Goal: Task Accomplishment & Management: Complete application form

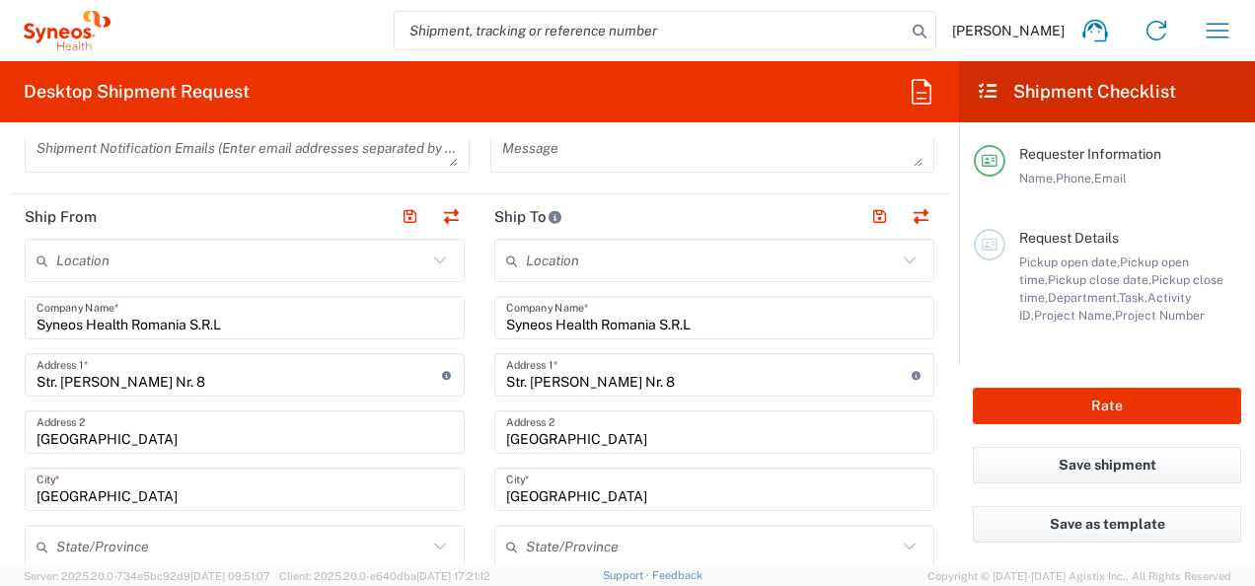
scroll to position [691, 0]
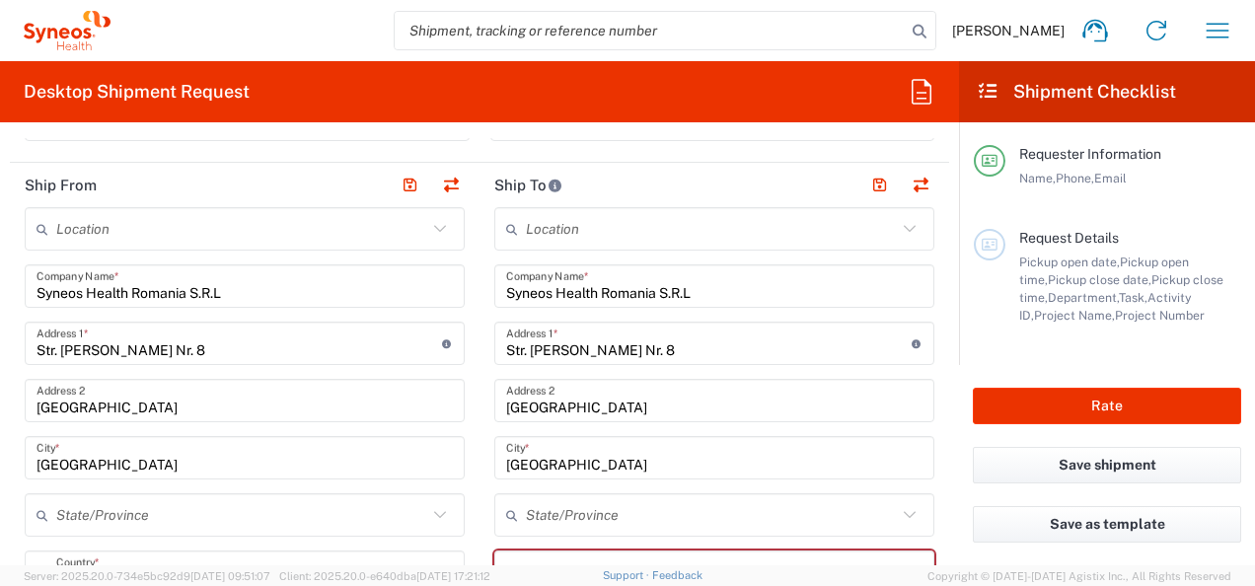
click at [152, 223] on input "text" at bounding box center [241, 229] width 371 height 35
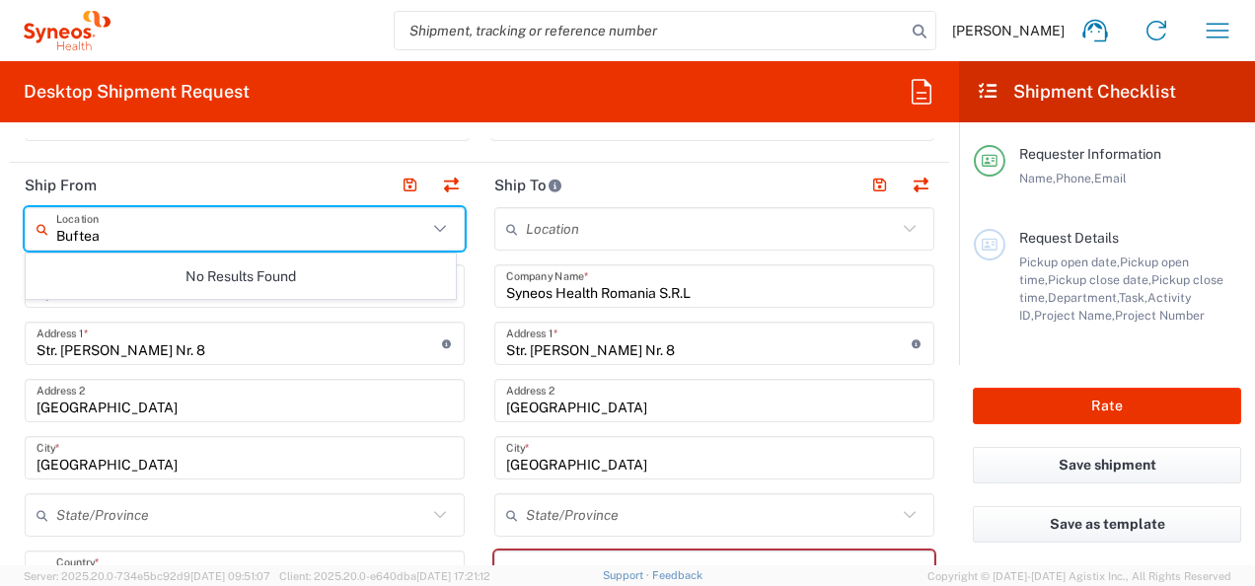
type input "Buftea"
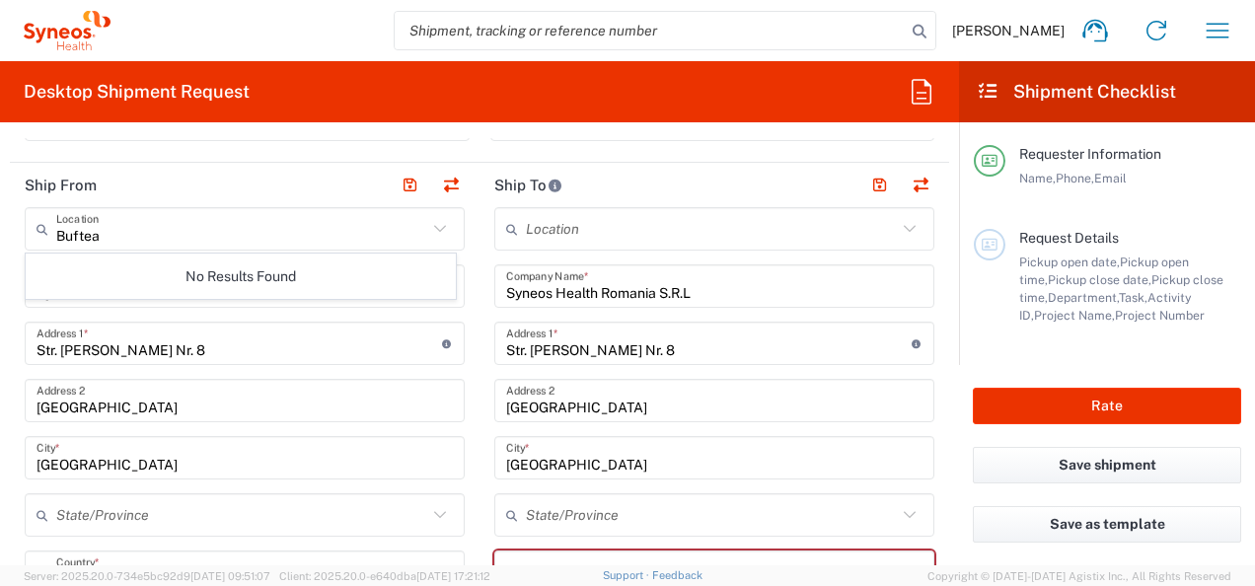
click at [310, 151] on div "Shipment Notification Emails (Enter email addresses separated by comma)" at bounding box center [248, 125] width 466 height 60
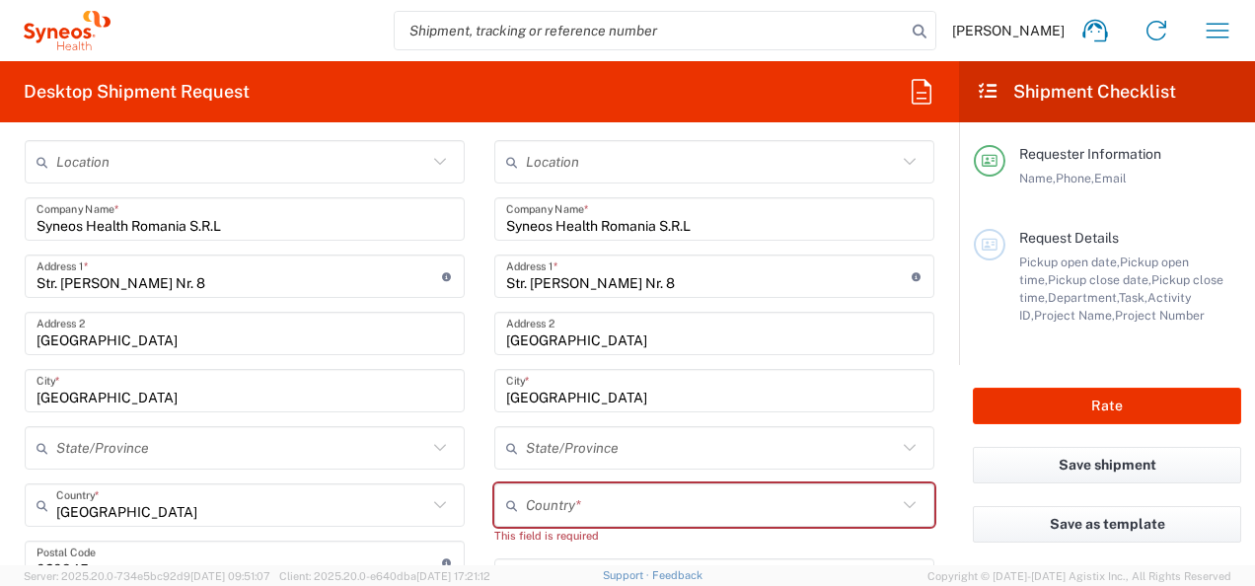
scroll to position [789, 0]
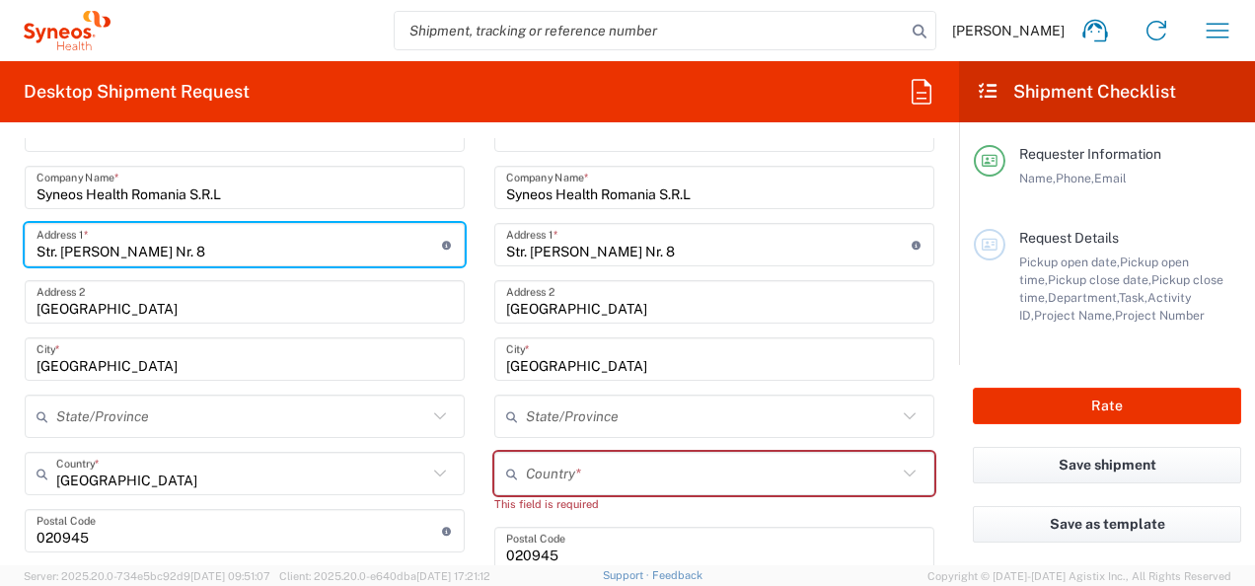
click at [202, 257] on input "Str. [PERSON_NAME] Nr. 8" at bounding box center [240, 245] width 406 height 35
type input "S"
type input "Str [PERSON_NAME] Nr 52A"
type input "771"
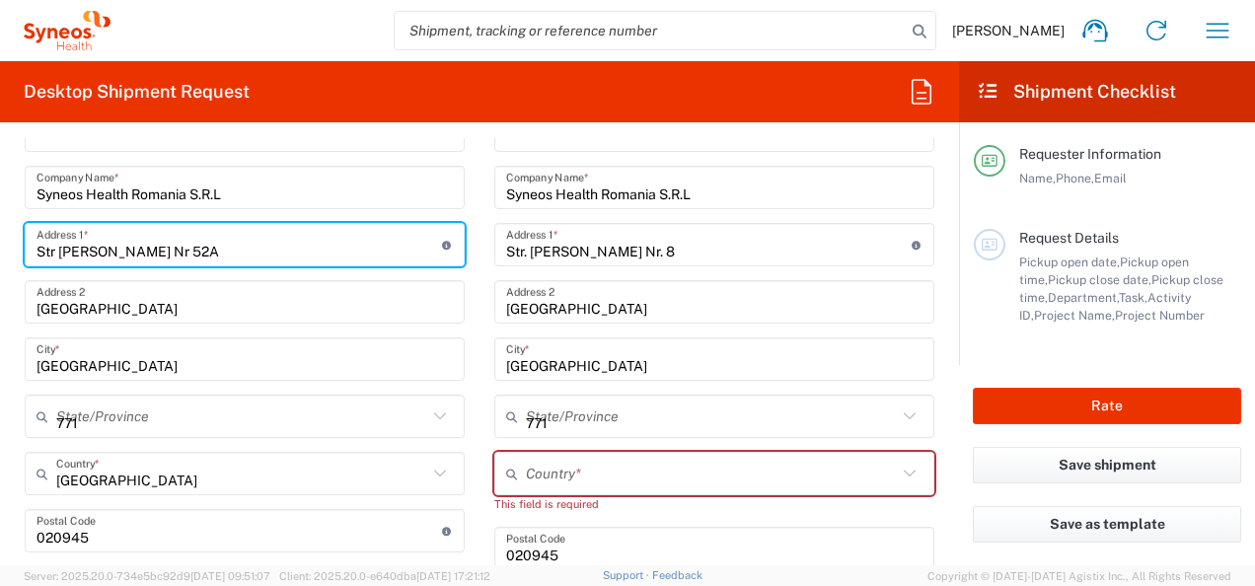
type input "[GEOGRAPHIC_DATA]"
type input "[EMAIL_ADDRESS][PERSON_NAME][DOMAIN_NAME]"
type input "[PERSON_NAME]"
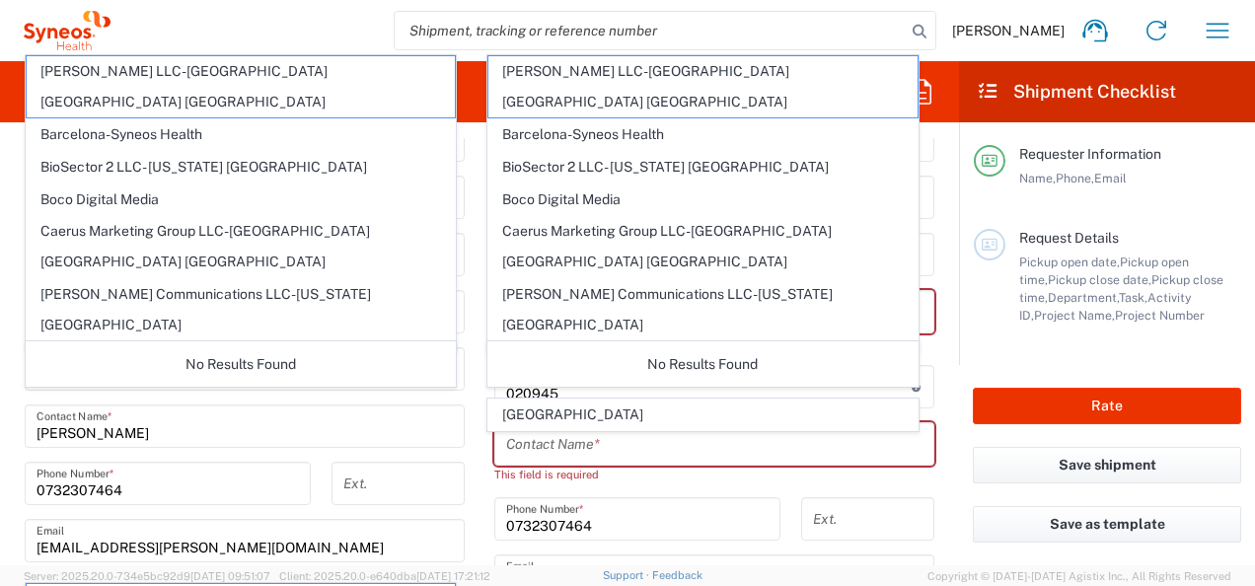
scroll to position [866, 0]
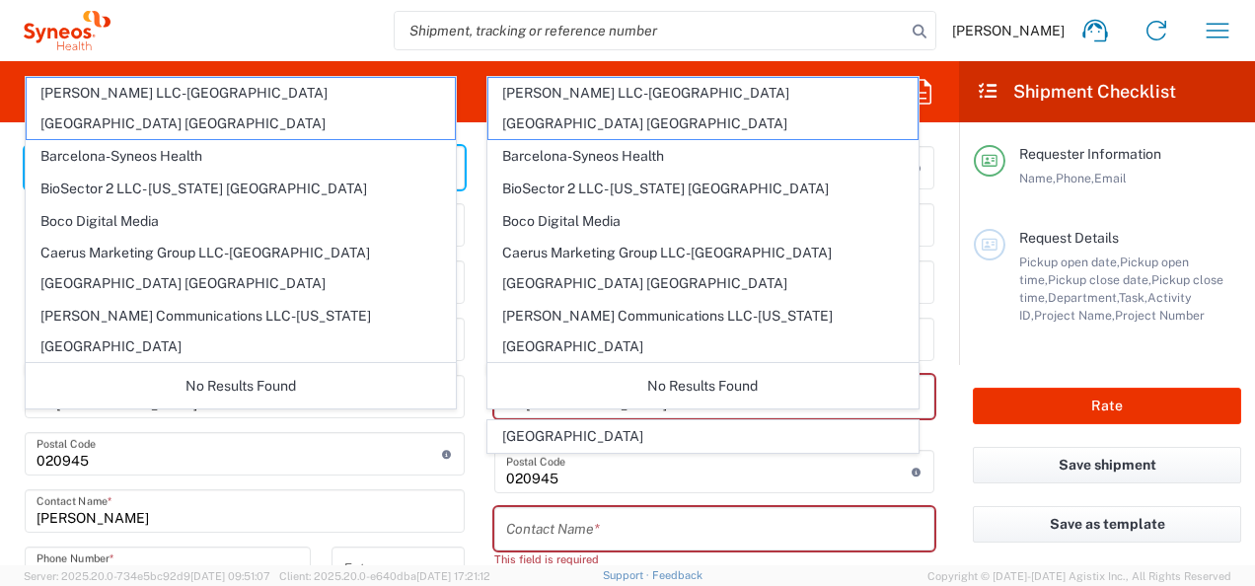
click at [543, 524] on input "text" at bounding box center [714, 529] width 416 height 35
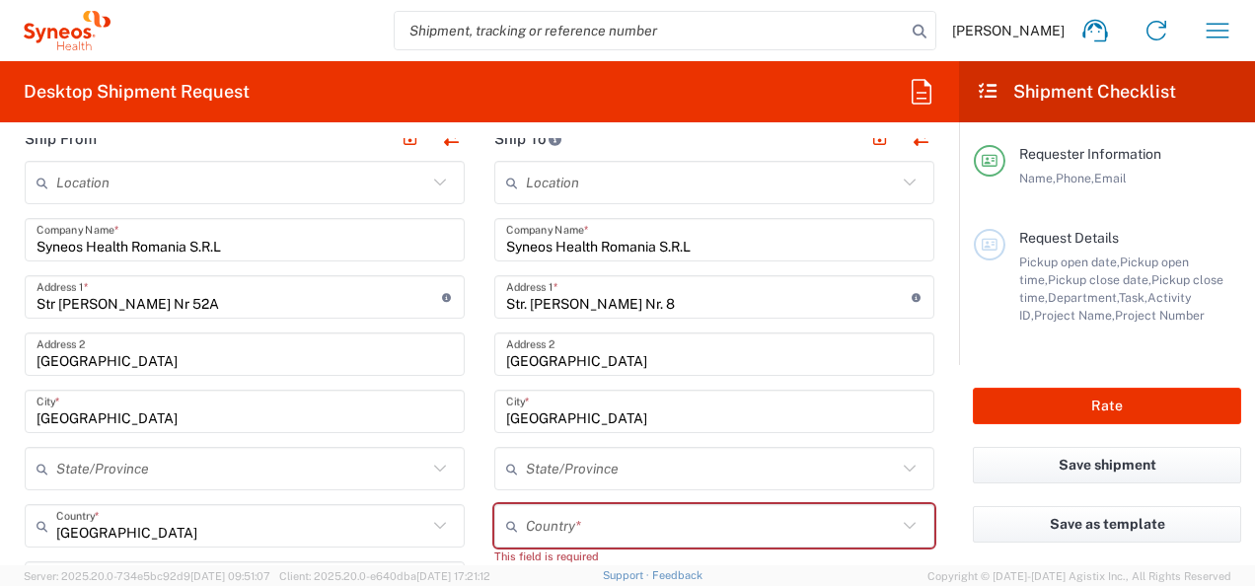
scroll to position [768, 0]
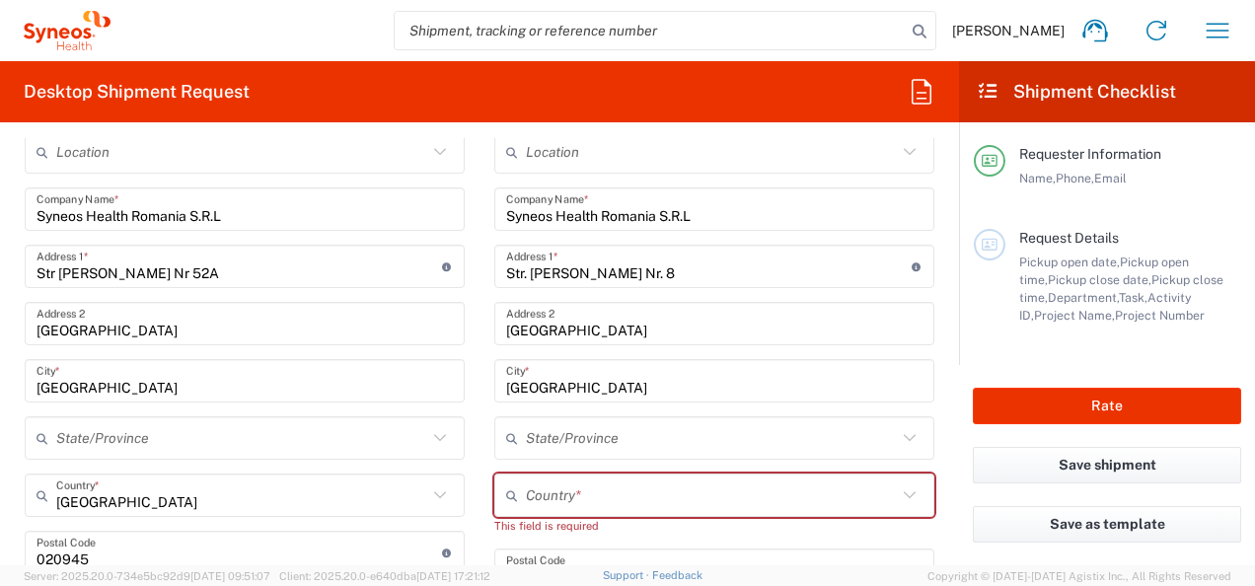
click at [278, 327] on input "[GEOGRAPHIC_DATA]" at bounding box center [245, 324] width 416 height 35
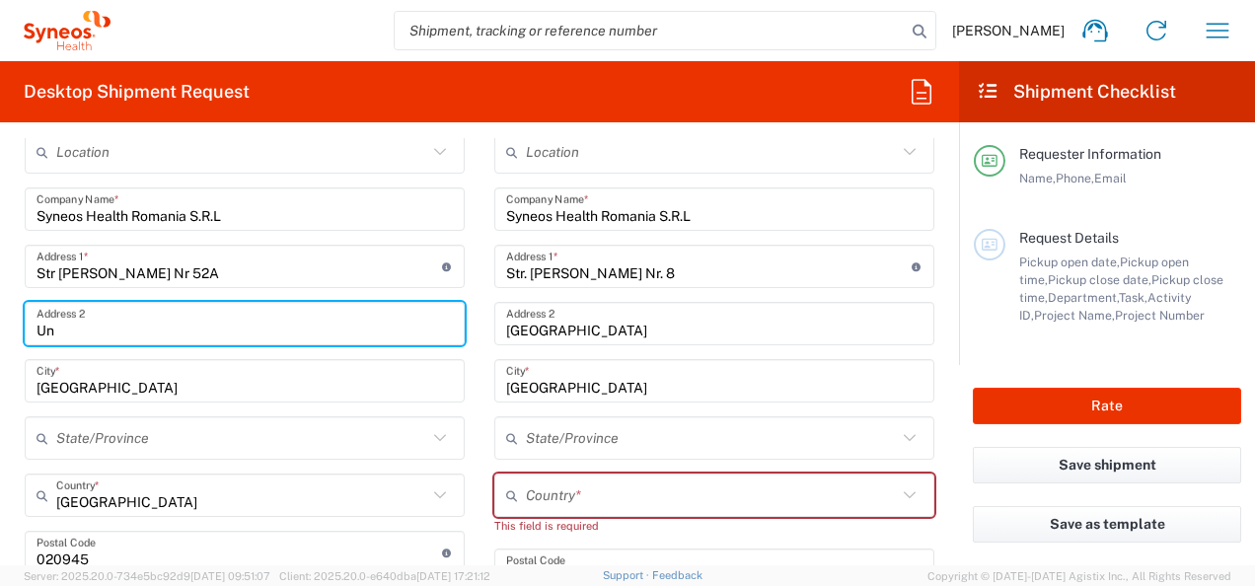
type input "U"
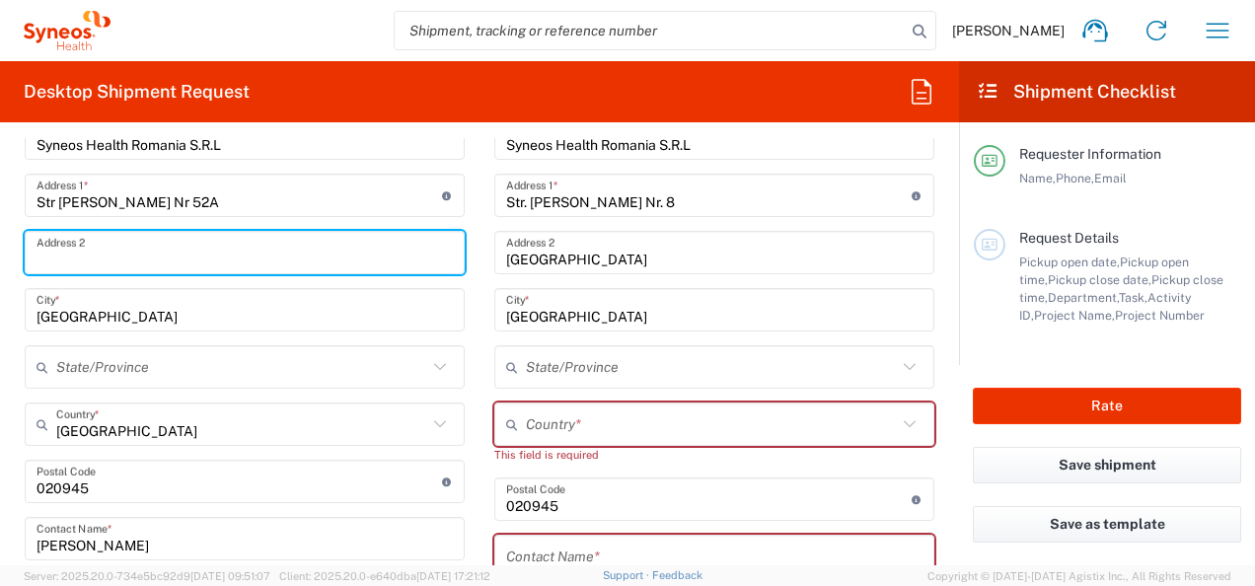
scroll to position [866, 0]
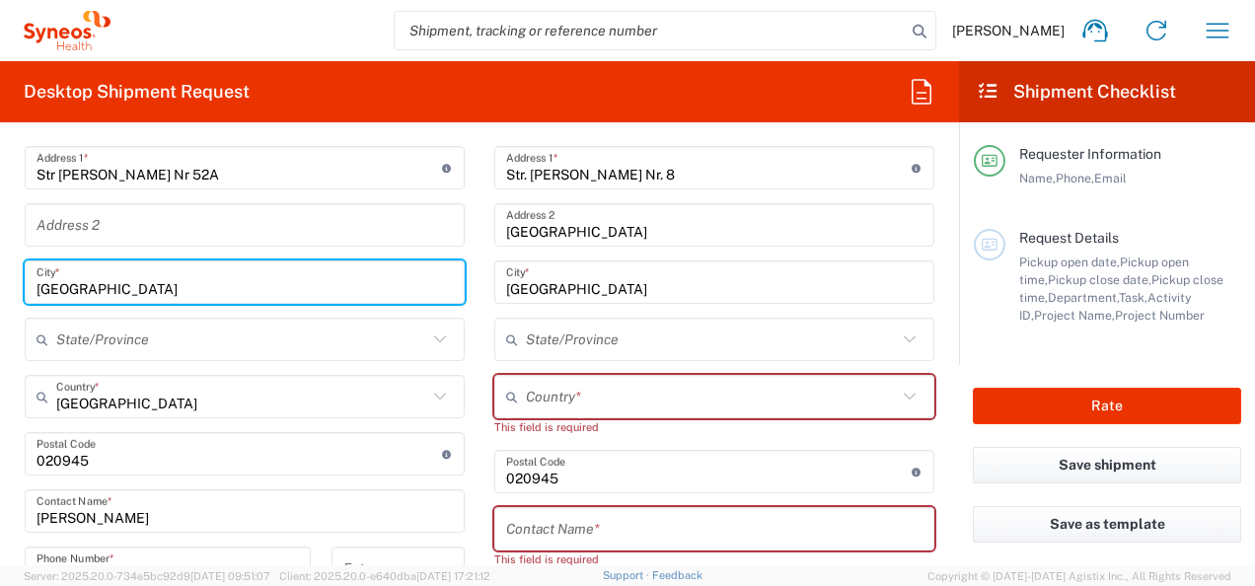
click at [113, 288] on input "[GEOGRAPHIC_DATA]" at bounding box center [245, 282] width 416 height 35
type input "Buftea"
click at [121, 340] on input "text" at bounding box center [241, 340] width 371 height 35
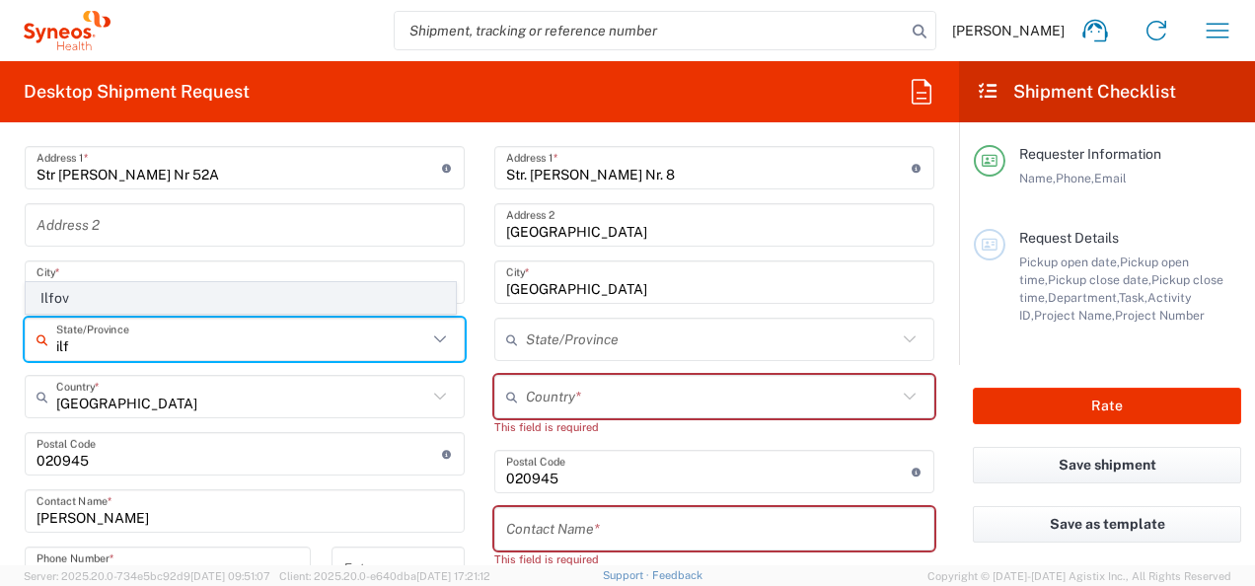
click at [280, 299] on span "Ilfov" at bounding box center [241, 298] width 428 height 31
type input "Ilfov"
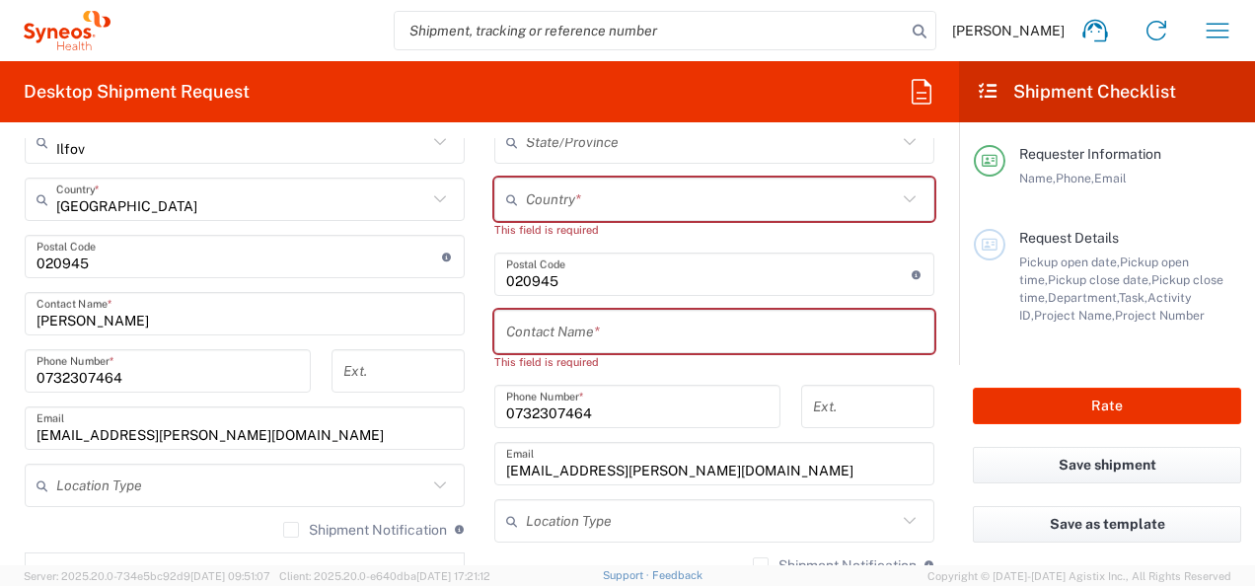
scroll to position [1162, 0]
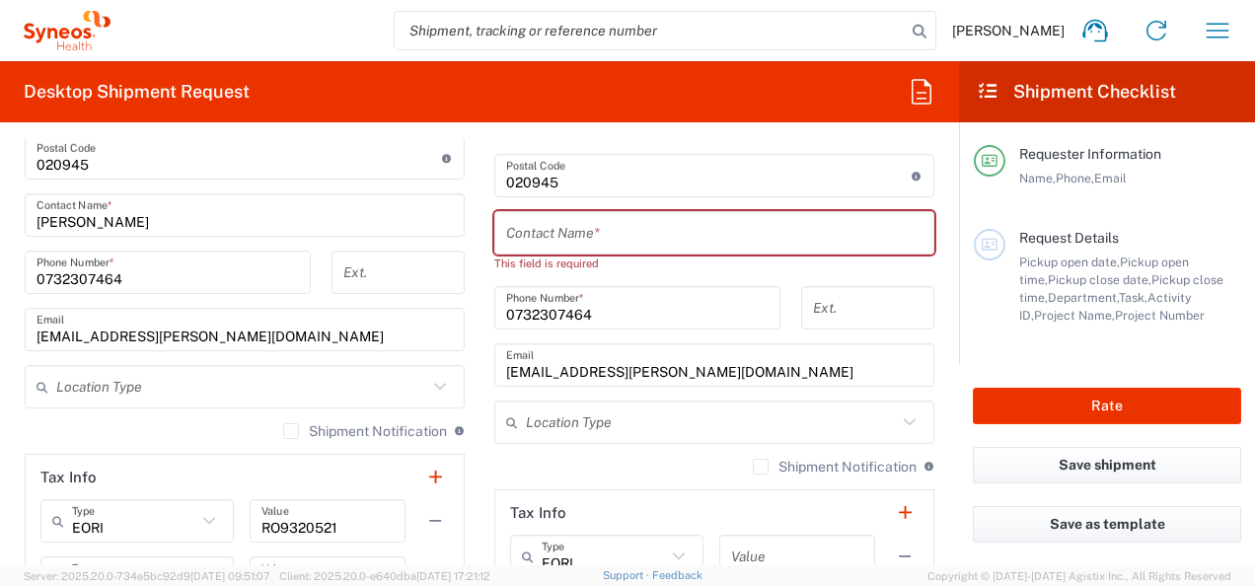
click at [210, 382] on input "text" at bounding box center [241, 387] width 371 height 35
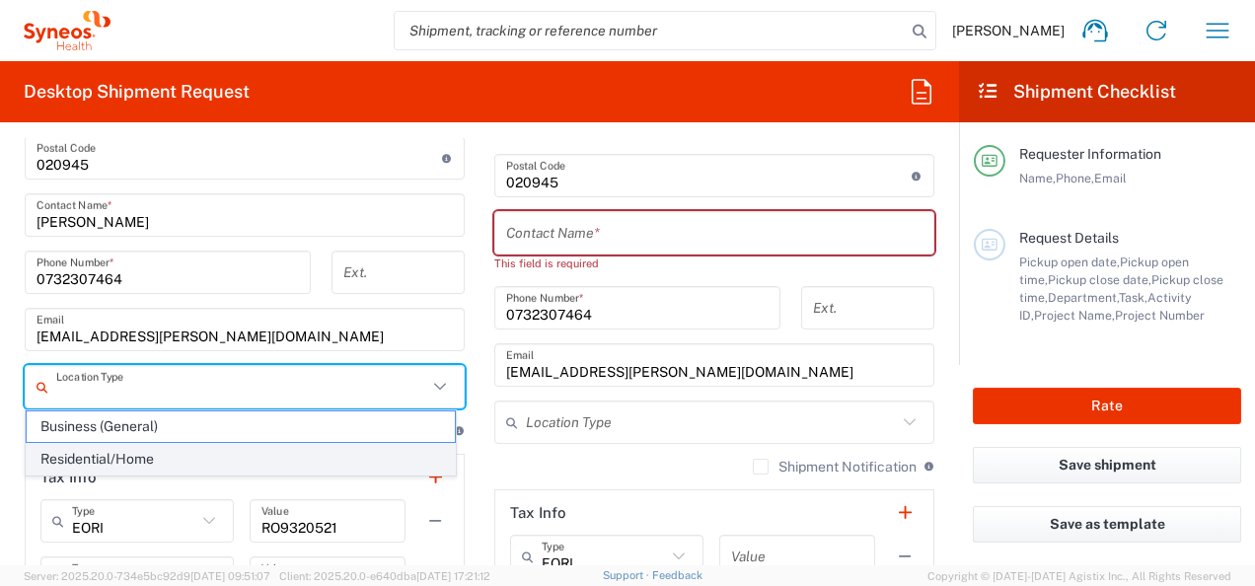
click at [157, 454] on span "Residential/Home" at bounding box center [241, 459] width 428 height 31
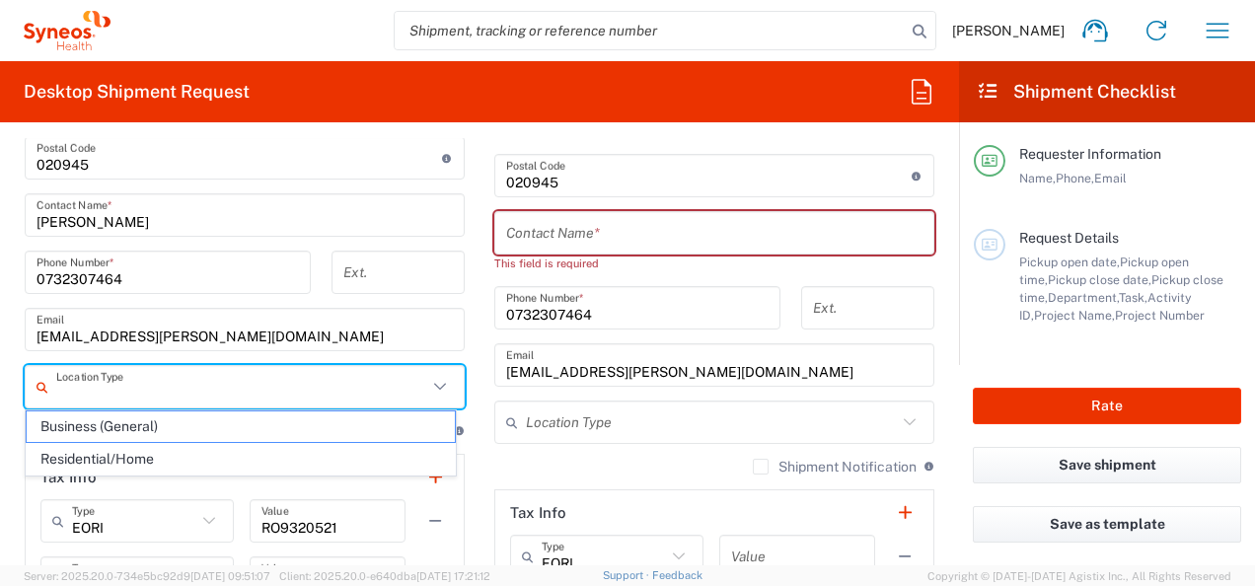
type input "Residential/Home"
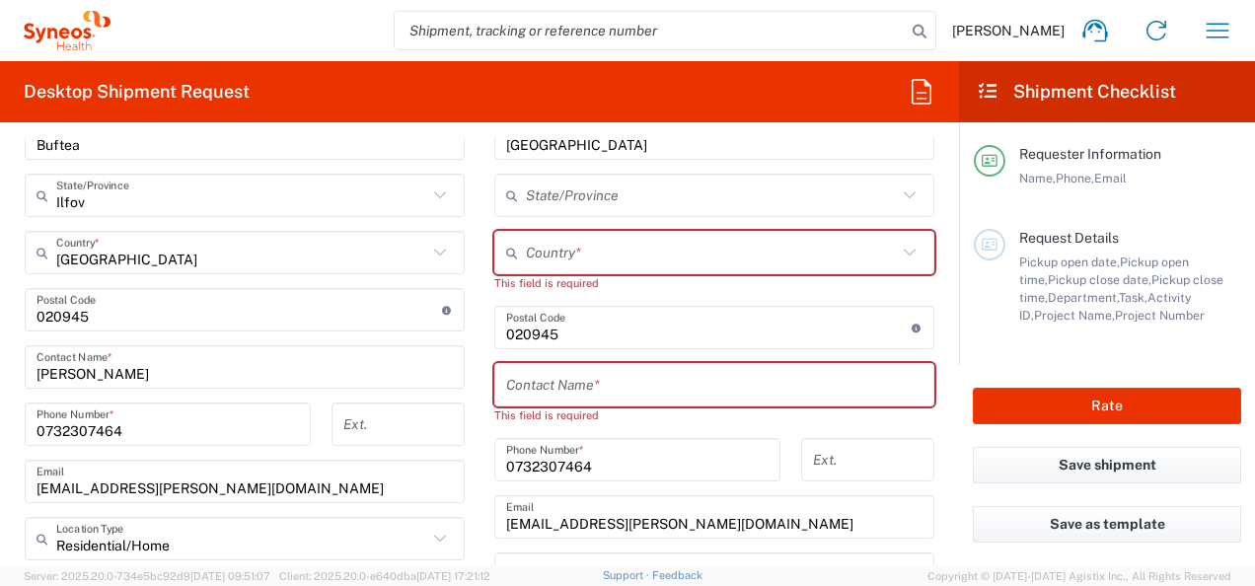
scroll to position [965, 0]
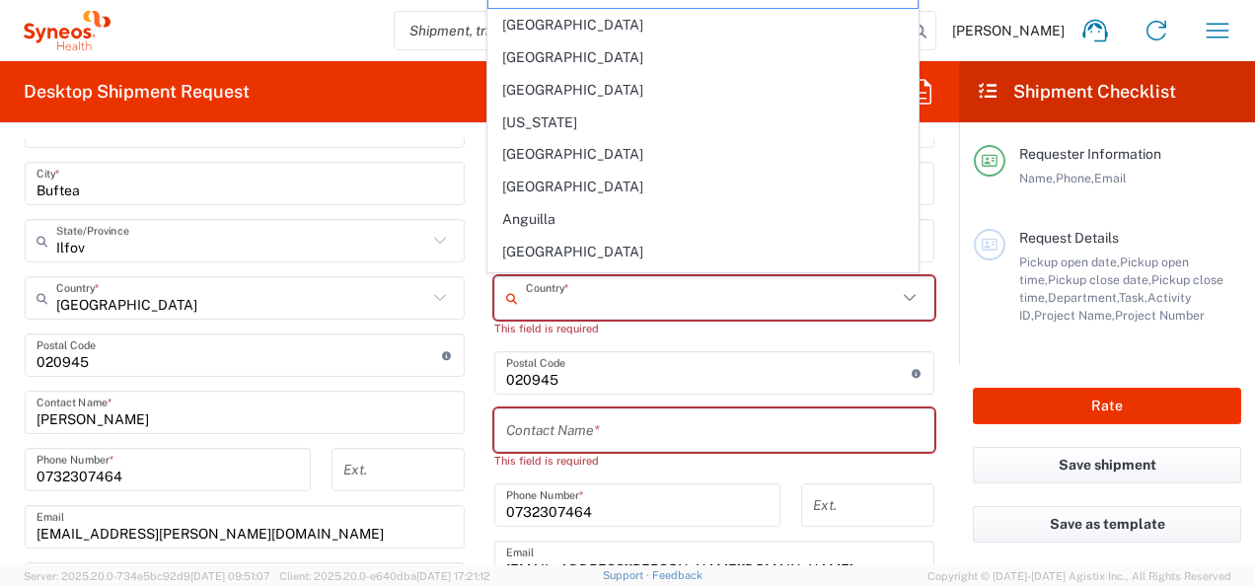
click at [588, 303] on input "text" at bounding box center [711, 298] width 371 height 35
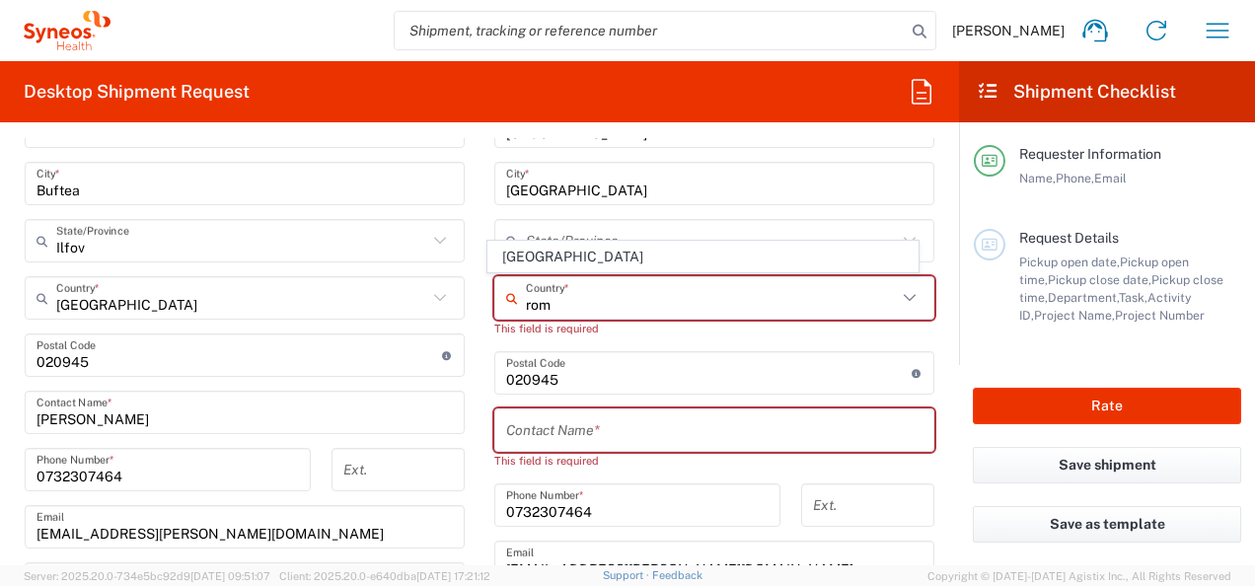
click at [525, 253] on span "[GEOGRAPHIC_DATA]" at bounding box center [702, 257] width 428 height 31
type input "[GEOGRAPHIC_DATA]"
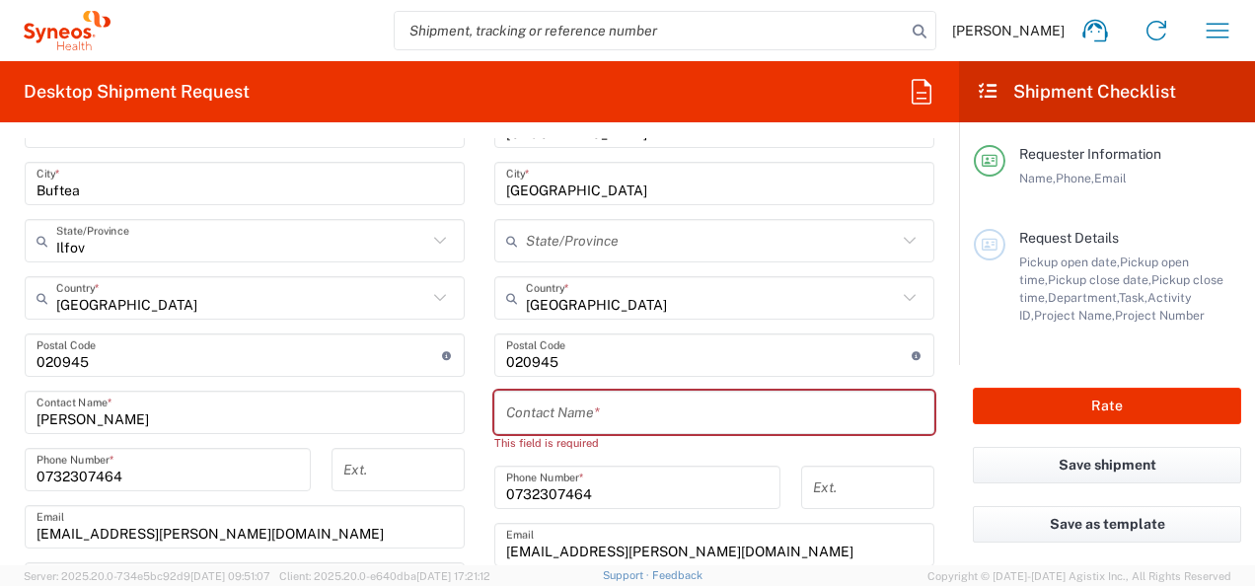
click at [583, 402] on input "text" at bounding box center [714, 413] width 416 height 35
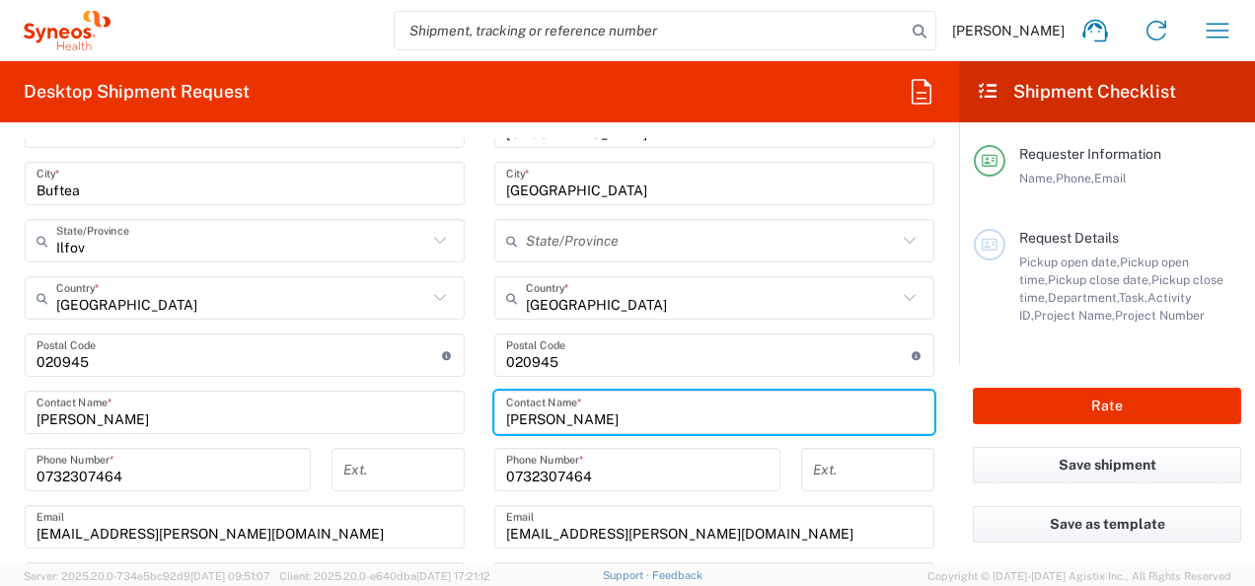
type input "[PERSON_NAME]"
click at [669, 296] on input "[GEOGRAPHIC_DATA]" at bounding box center [711, 298] width 371 height 35
type input "[GEOGRAPHIC_DATA]"
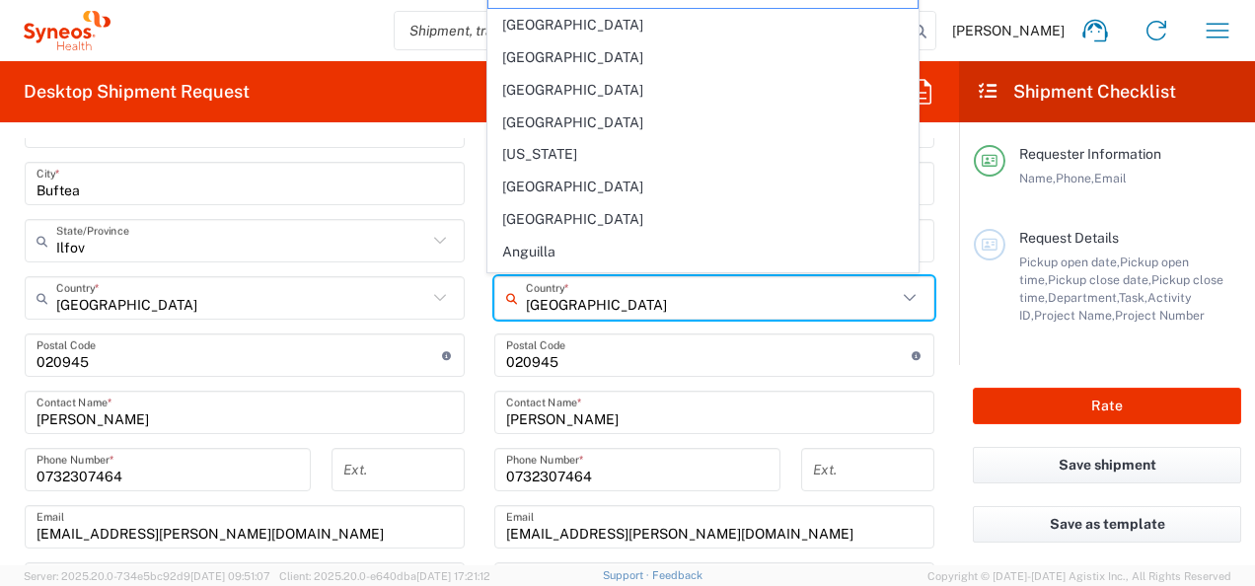
click at [482, 385] on main "Location [PERSON_NAME] LLC-[GEOGRAPHIC_DATA] [GEOGRAPHIC_DATA] [GEOGRAPHIC_DATA…" at bounding box center [715, 347] width 470 height 829
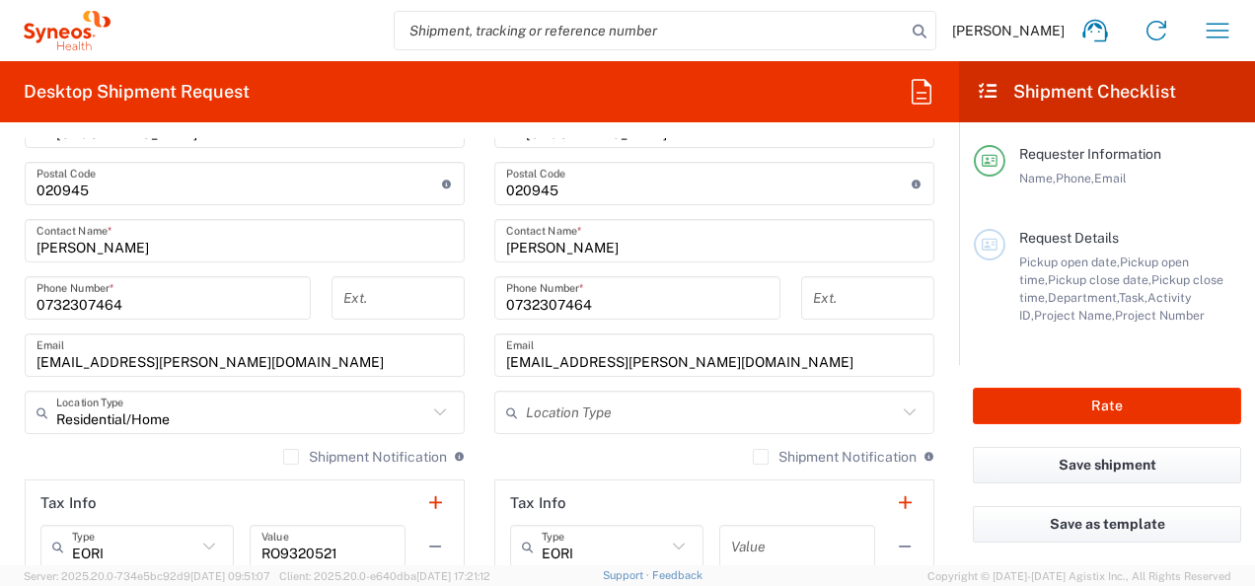
scroll to position [1162, 0]
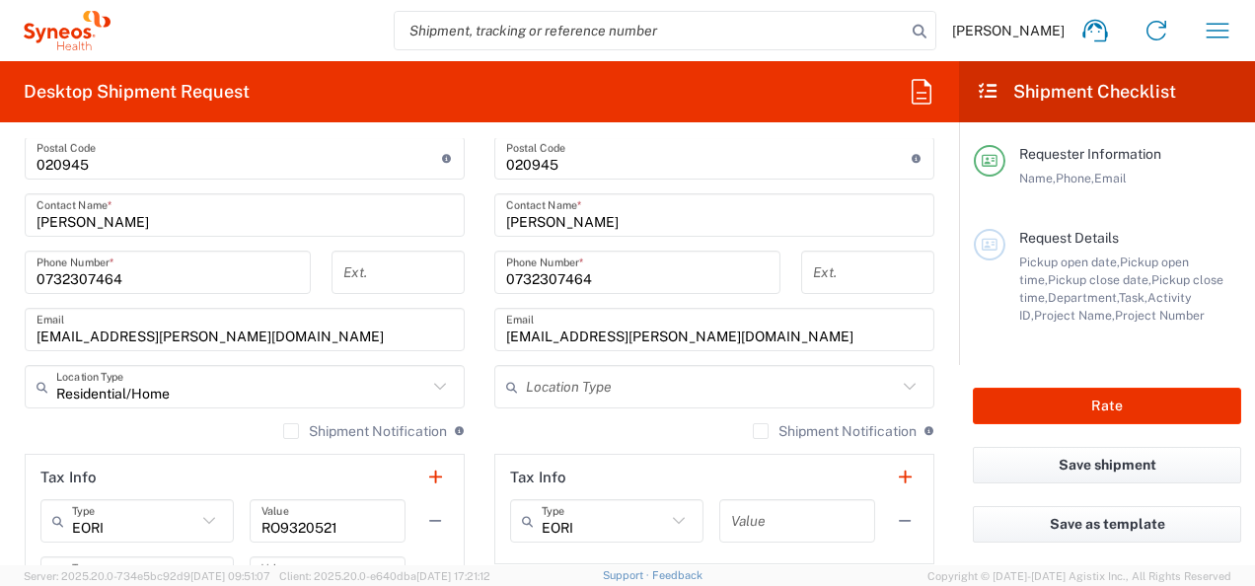
click at [1029, 359] on div "Request Details Pickup open date, Pickup open time, Pickup close date, Pickup c…" at bounding box center [1107, 297] width 267 height 137
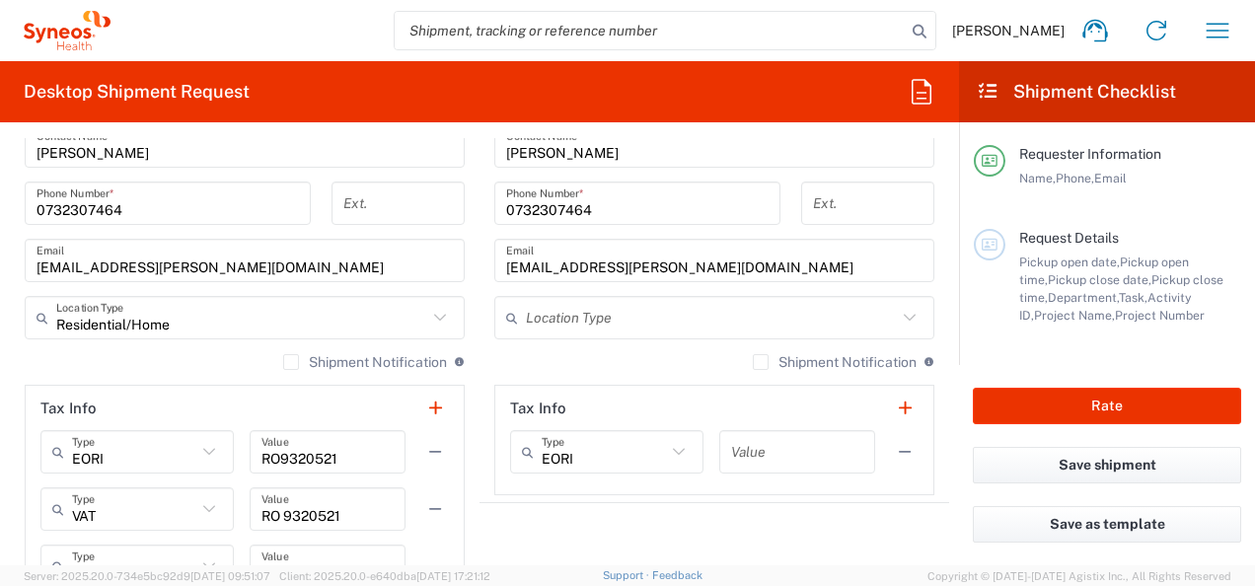
scroll to position [1261, 0]
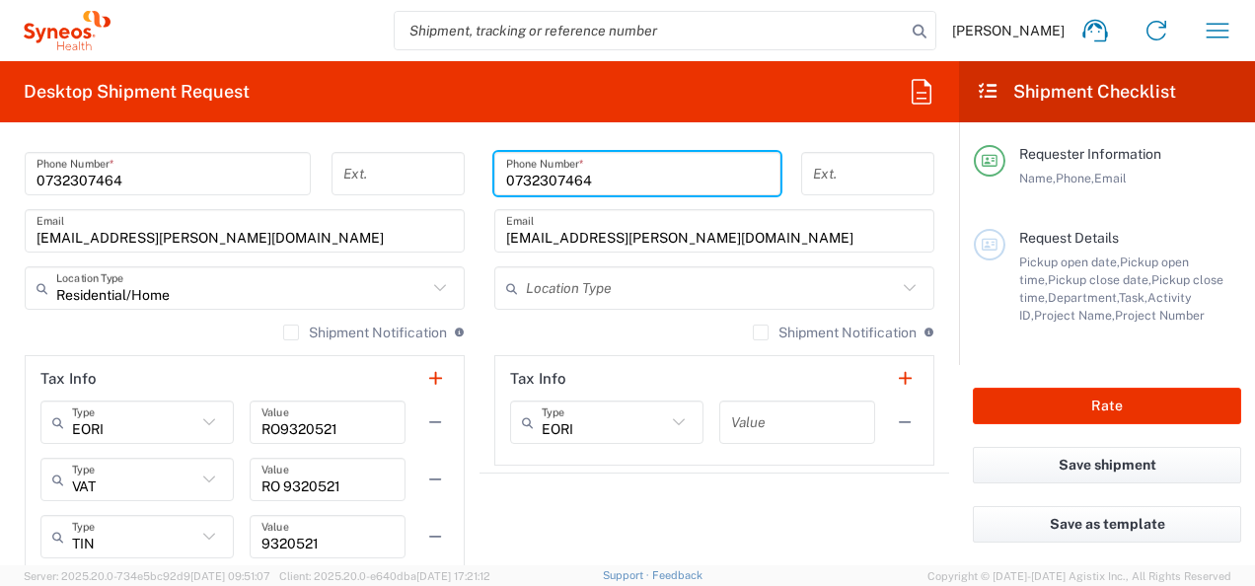
click at [615, 182] on input "0732307464" at bounding box center [637, 174] width 262 height 35
type input "0"
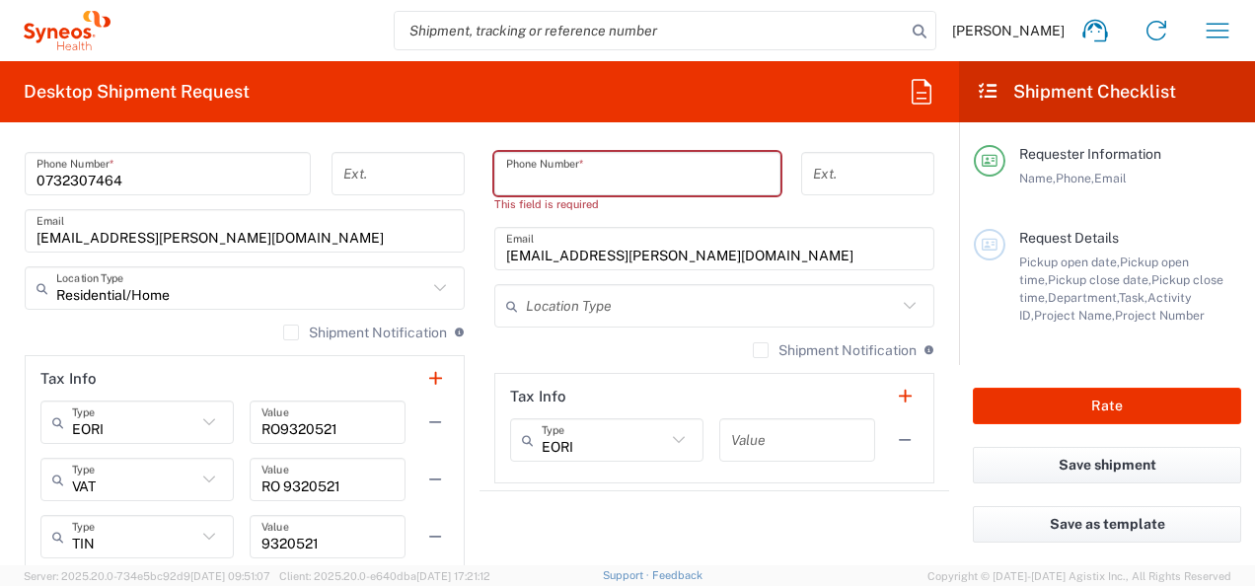
paste input "+40 [PHONE_NUMBER]"
click at [526, 175] on input "+40 [PHONE_NUMBER]" at bounding box center [637, 174] width 262 height 35
type input "[PHONE_NUMBER]"
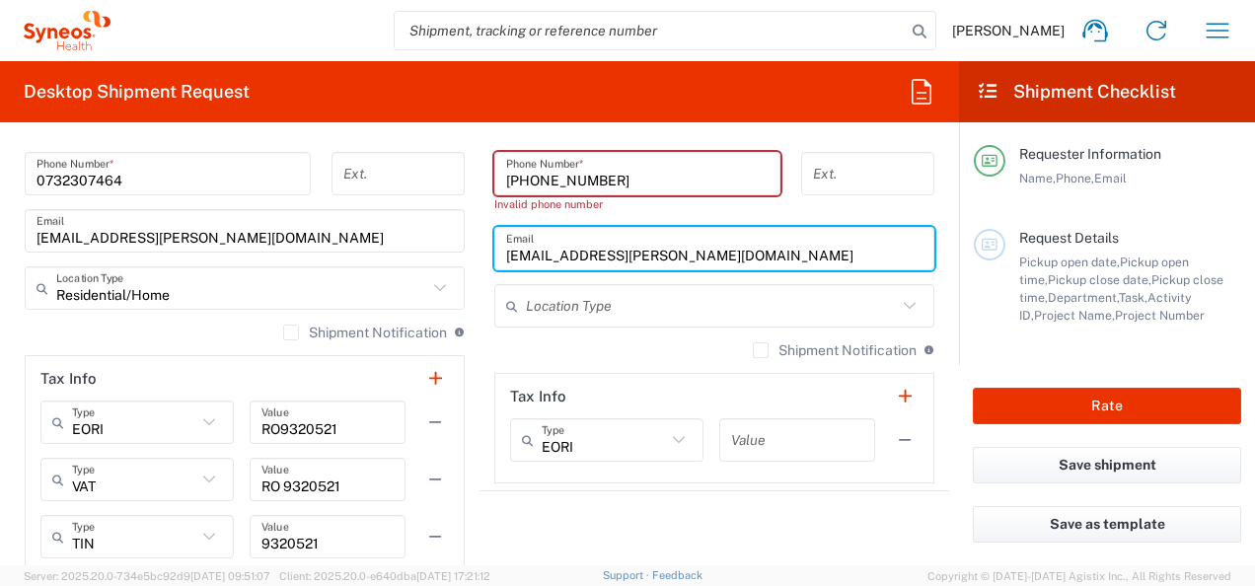
drag, startPoint x: 742, startPoint y: 244, endPoint x: 732, endPoint y: 256, distance: 15.4
click at [742, 244] on input "[EMAIL_ADDRESS][PERSON_NAME][DOMAIN_NAME]" at bounding box center [714, 249] width 416 height 35
drag, startPoint x: 726, startPoint y: 253, endPoint x: 493, endPoint y: 253, distance: 232.9
click at [494, 253] on div "[EMAIL_ADDRESS][PERSON_NAME][DOMAIN_NAME] Email" at bounding box center [714, 248] width 440 height 43
paste input "[EMAIL_ADDRESS][DOMAIN_NAME]"
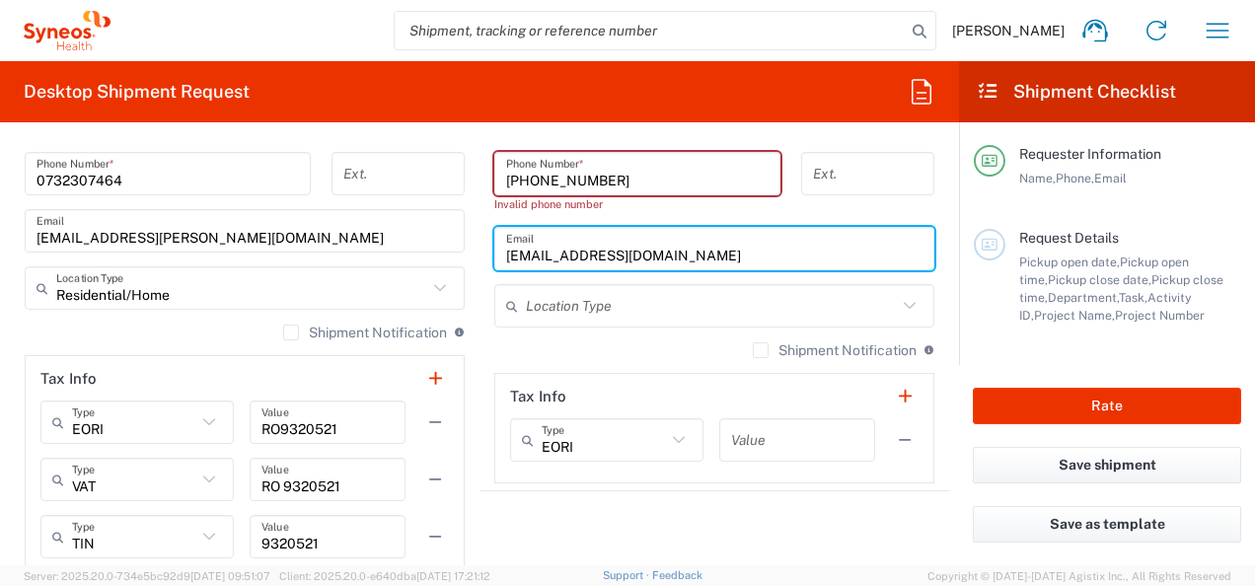
type input "[EMAIL_ADDRESS][DOMAIN_NAME]"
click at [0, 0] on span "Genico, LLC" at bounding box center [0, 0] width 0 height 0
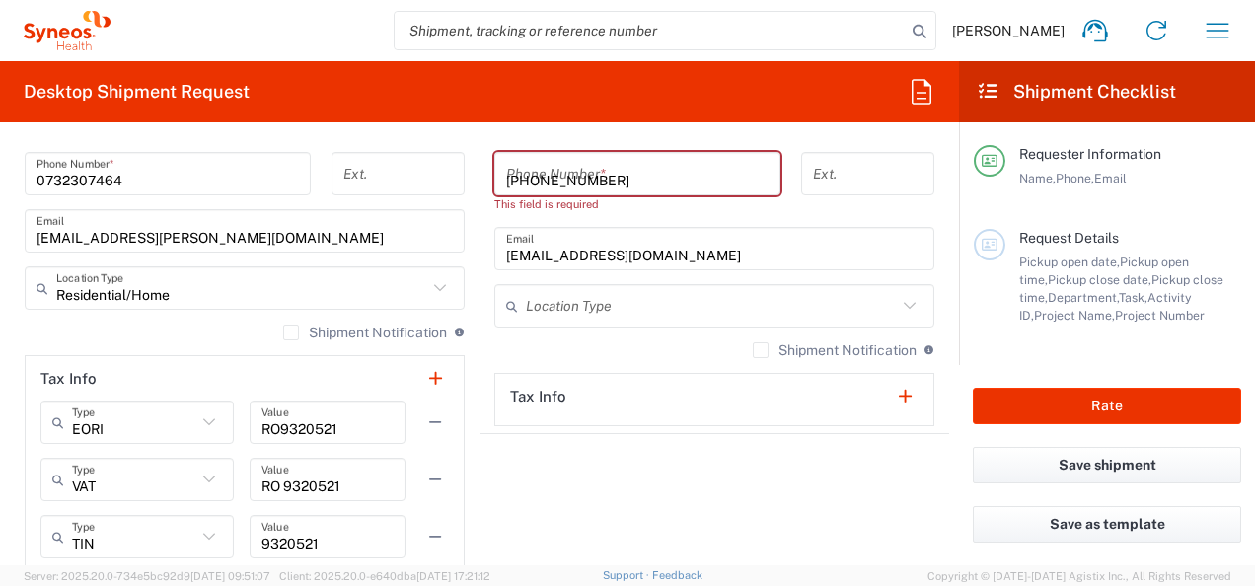
type input "Genico, LLC"
type input "[GEOGRAPHIC_DATA]"
type input "Morrisville"
type input "[GEOGRAPHIC_DATA]"
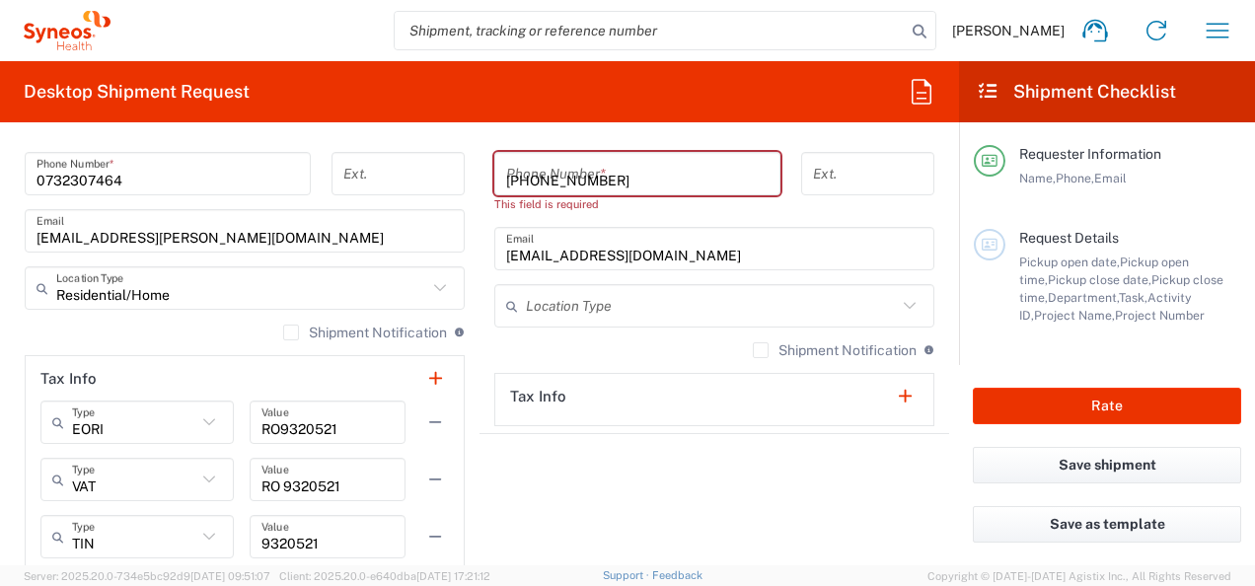
type input "27560"
type input "Sender/Shipper"
type input "Delivery Duty Paid"
type input "[US_STATE]"
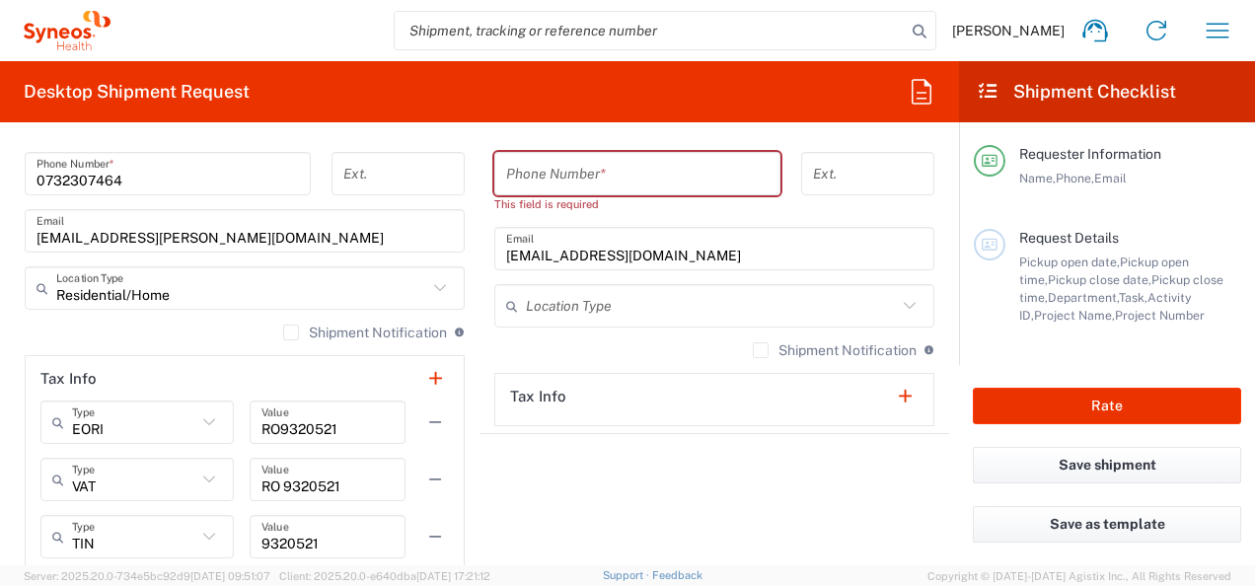
click at [897, 300] on icon at bounding box center [910, 306] width 26 height 26
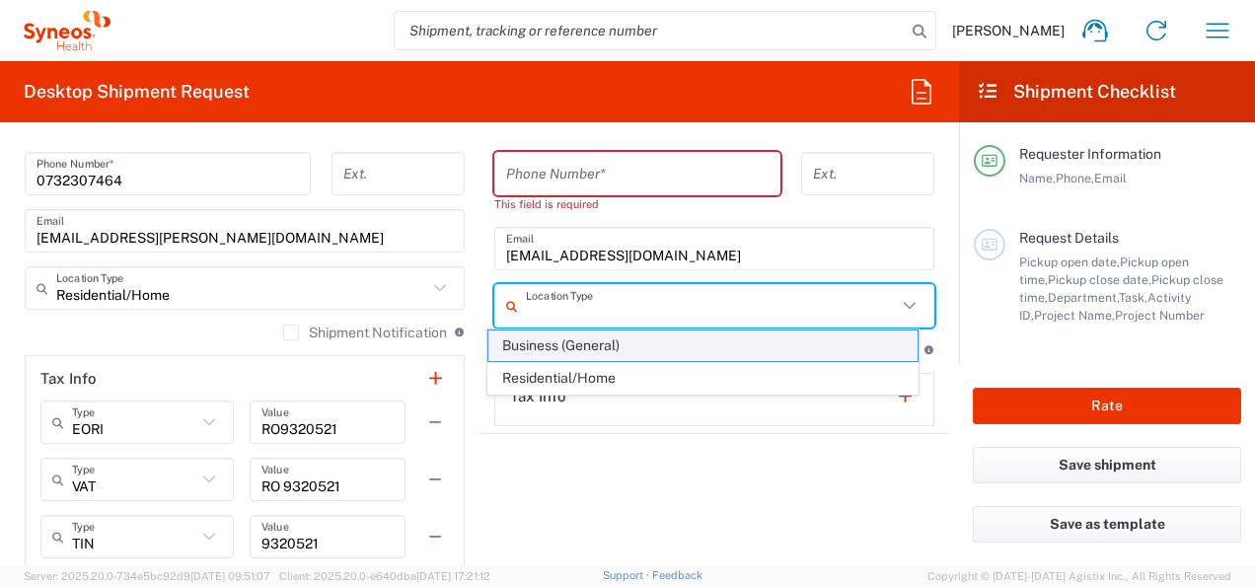
click at [581, 347] on span "Business (General)" at bounding box center [702, 346] width 428 height 31
type input "Business (General)"
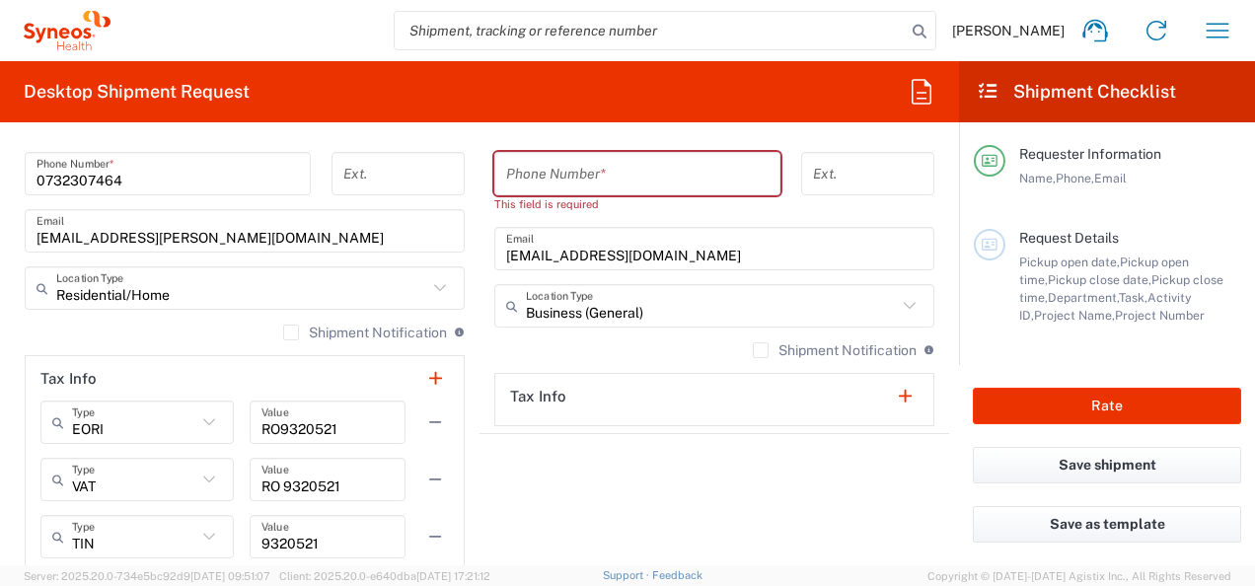
click at [596, 172] on input "tel" at bounding box center [637, 174] width 262 height 35
click at [596, 169] on input "tel" at bounding box center [637, 174] width 262 height 35
paste input "+40 [PHONE_NUMBER]"
click at [527, 174] on input "+40 [PHONE_NUMBER]" at bounding box center [637, 174] width 262 height 35
click at [655, 481] on agx-shipment-stop-widget "Ship To Genico, LLC Location Genico, LLC [PERSON_NAME] LLC-[GEOGRAPHIC_DATA] [G…" at bounding box center [715, 90] width 470 height 996
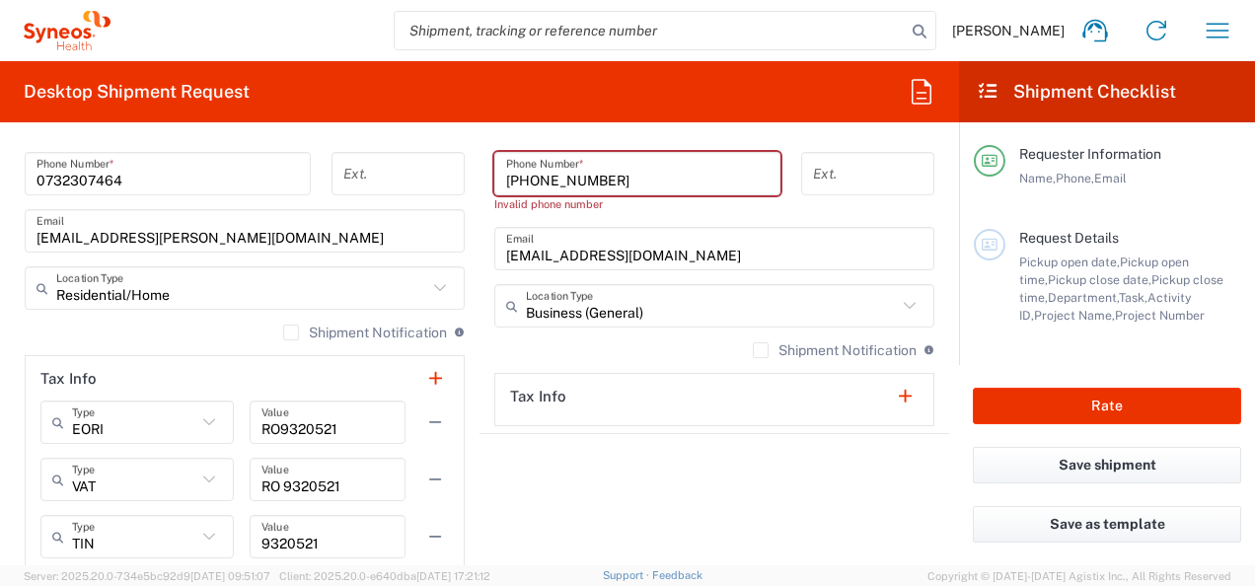
click at [519, 180] on input "[PHONE_NUMBER]" at bounding box center [637, 174] width 262 height 35
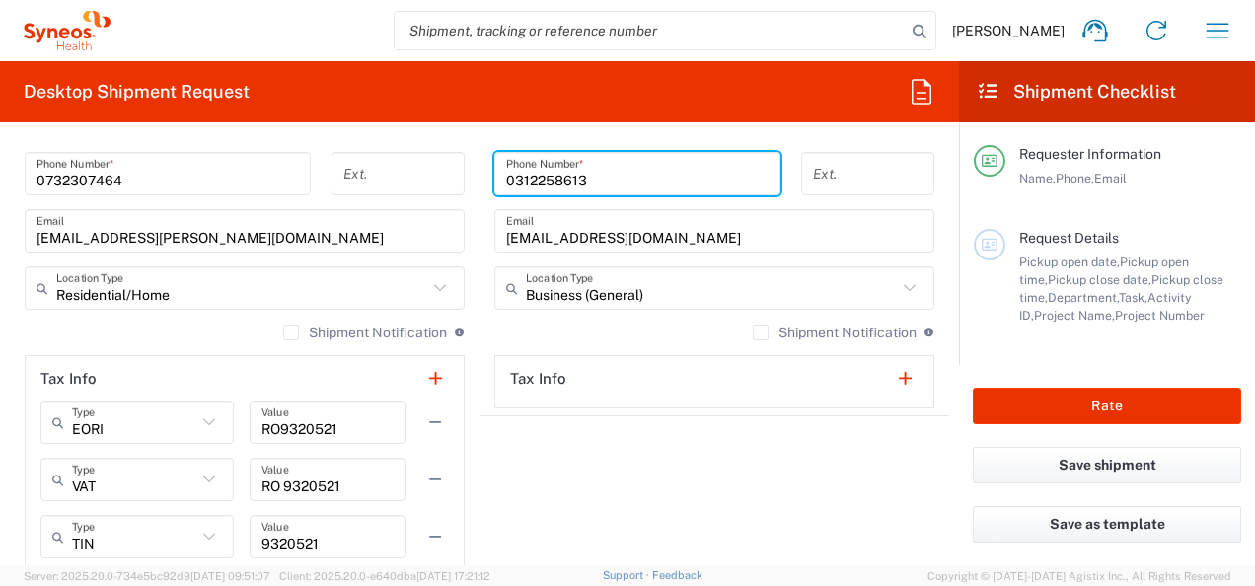
type input "0312258613"
click at [592, 456] on agx-shipment-stop-widget "Ship To Genico, LLC Location Genico, LLC [PERSON_NAME] LLC-[GEOGRAPHIC_DATA] [G…" at bounding box center [715, 90] width 470 height 996
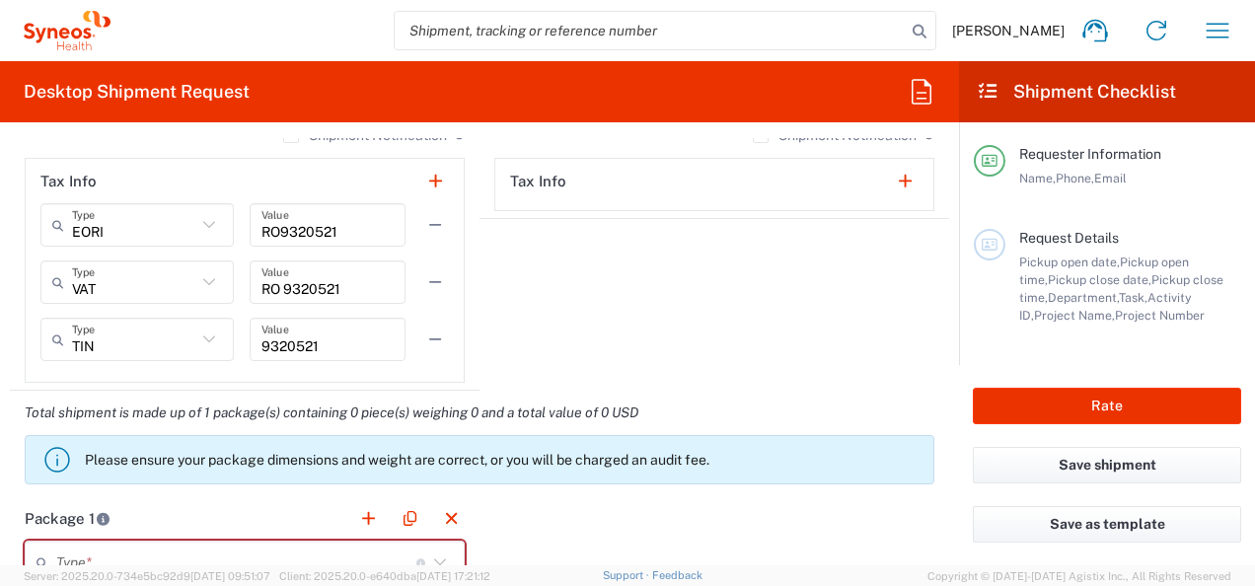
scroll to position [1656, 0]
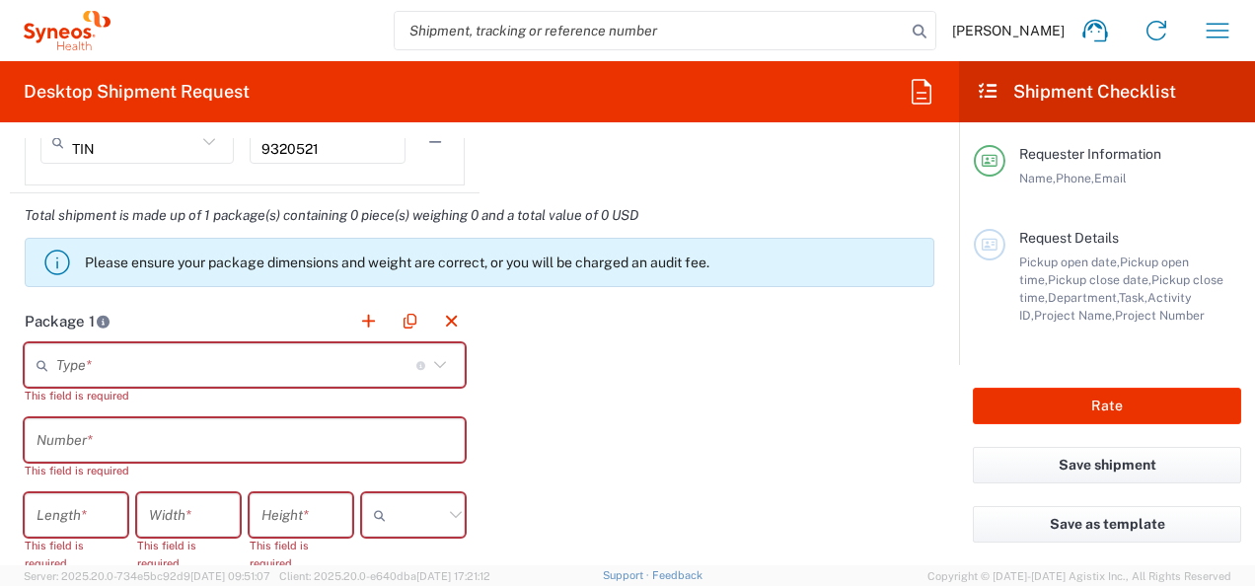
click at [435, 362] on icon at bounding box center [440, 365] width 26 height 26
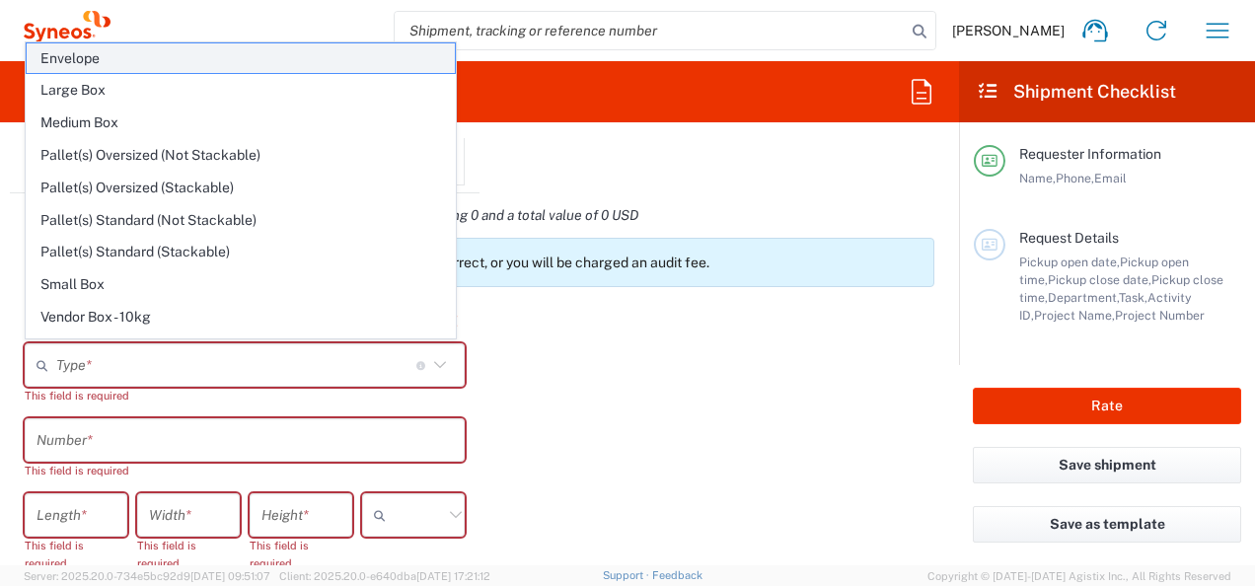
drag, startPoint x: 186, startPoint y: 60, endPoint x: 175, endPoint y: 98, distance: 39.0
click at [186, 61] on span "Envelope" at bounding box center [241, 58] width 428 height 31
type input "Envelope"
type input "1"
type input "9.5"
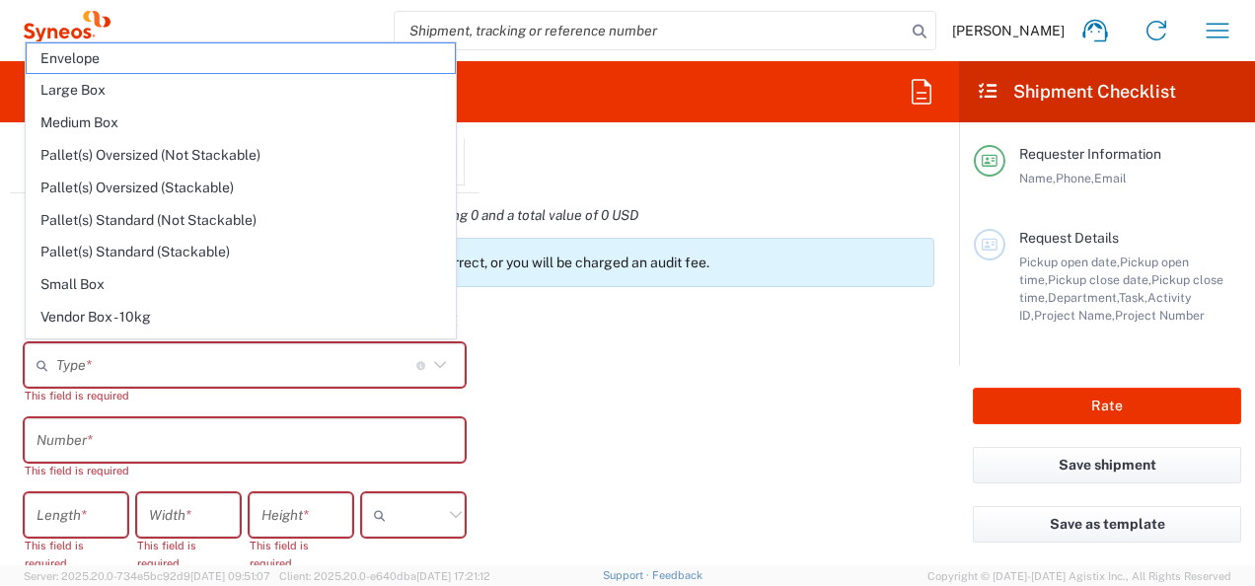
type input "12.5"
type input "0.25"
type input "in"
type input "0.45"
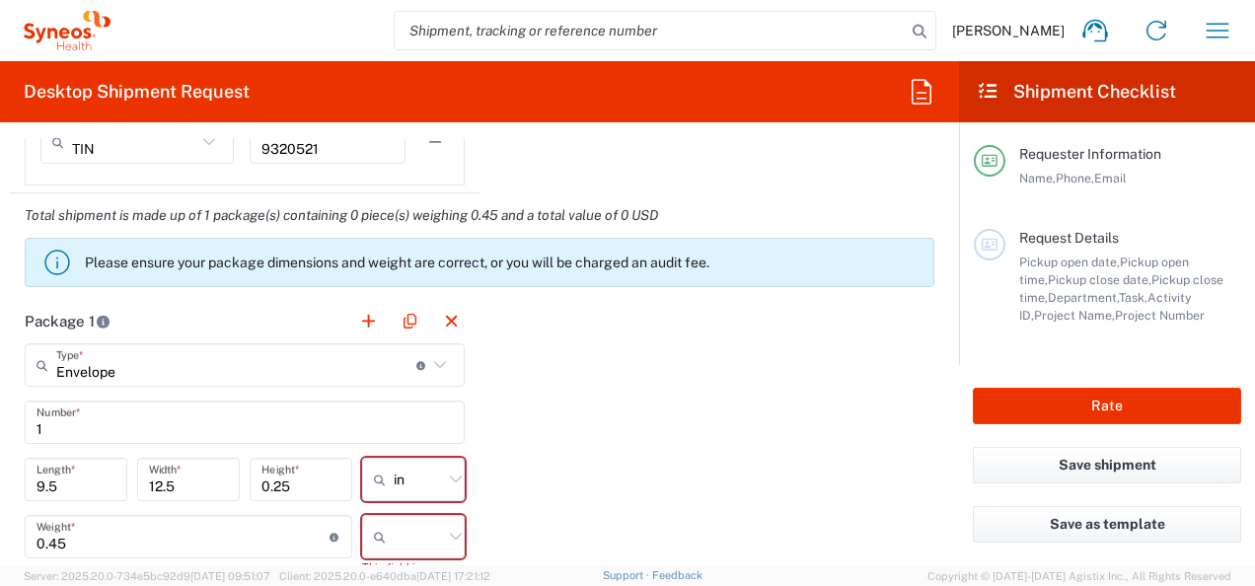
click at [443, 472] on icon at bounding box center [456, 480] width 26 height 26
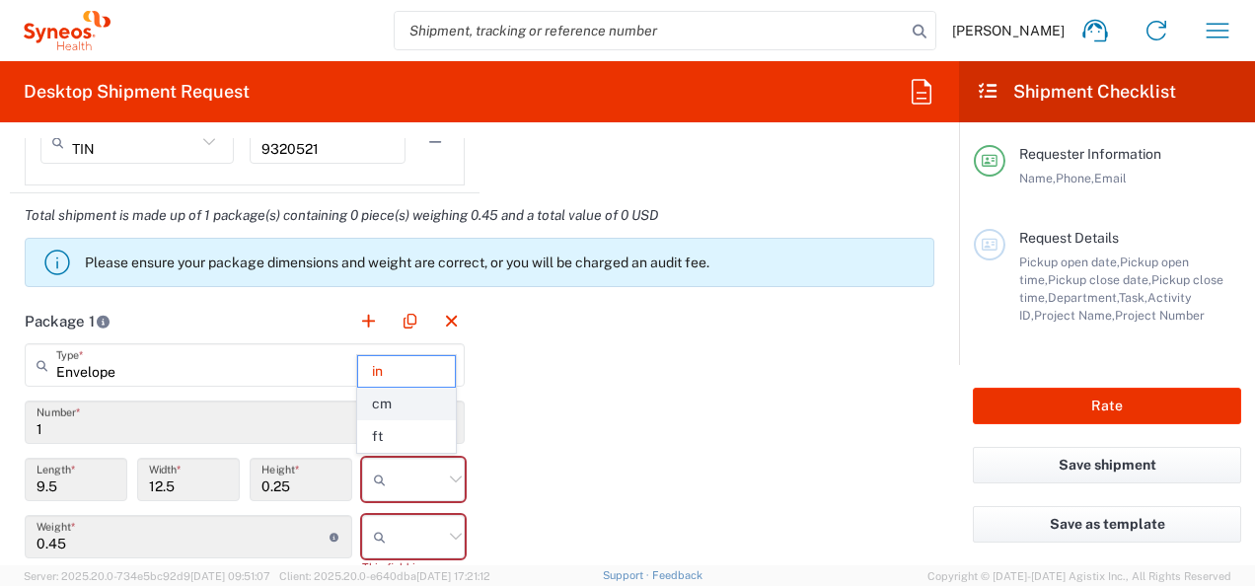
click at [408, 409] on span "cm" at bounding box center [406, 404] width 97 height 31
type input "24.13"
type input "31.75"
type input "0.64"
type input "cm"
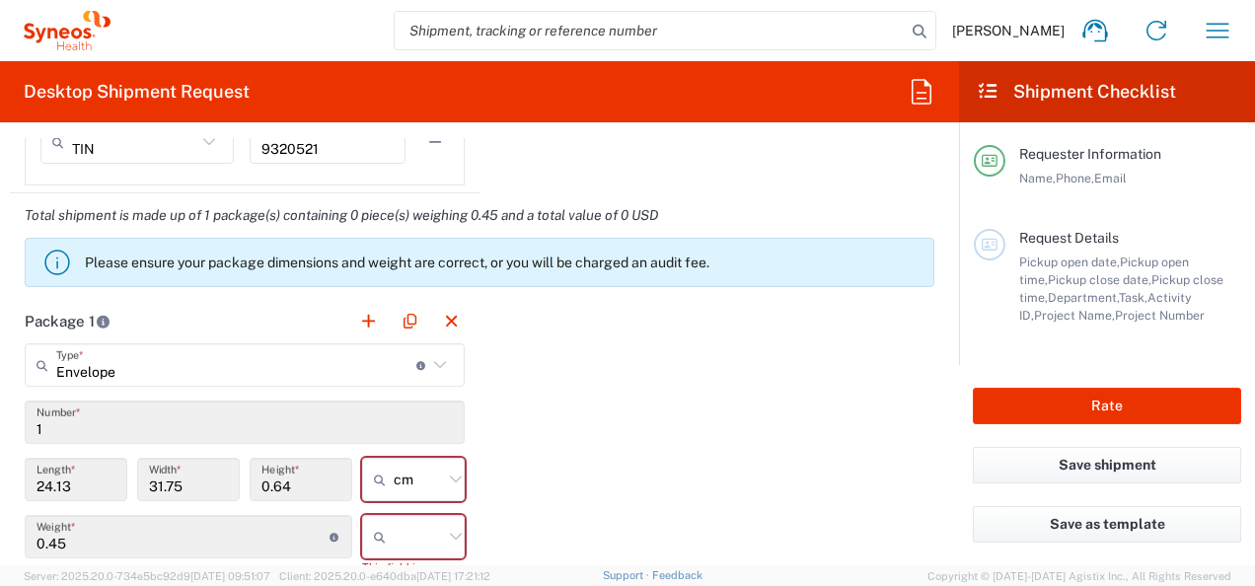
scroll to position [1754, 0]
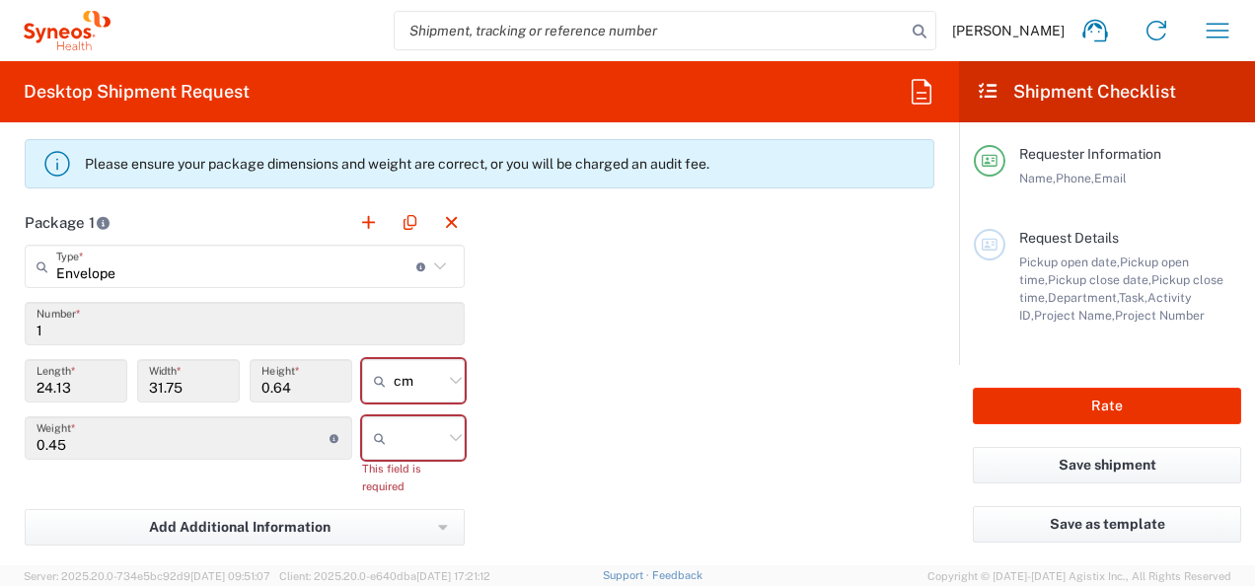
click at [434, 432] on input "text" at bounding box center [418, 438] width 49 height 32
click at [407, 482] on span "kgs" at bounding box center [406, 477] width 97 height 31
type input "kgs"
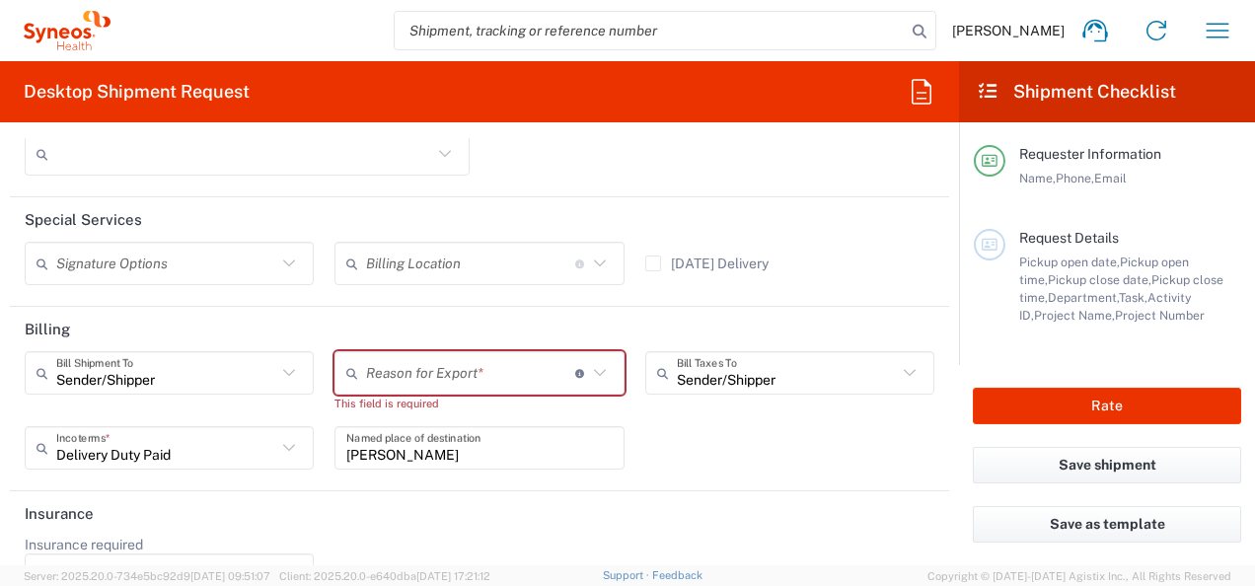
scroll to position [2741, 0]
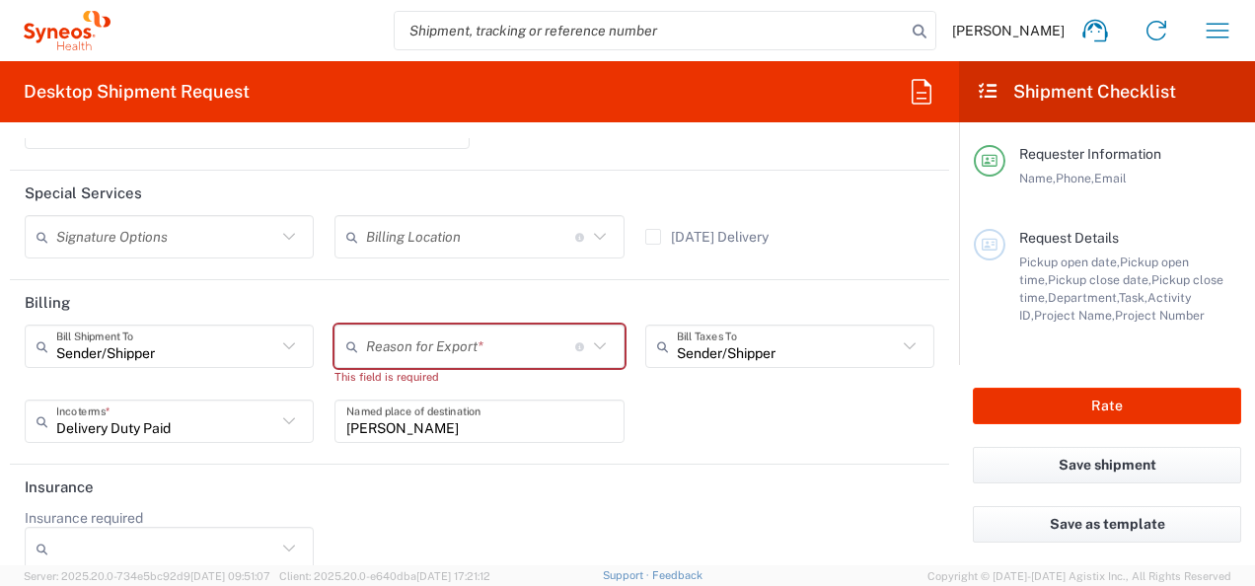
click at [592, 345] on icon at bounding box center [600, 347] width 26 height 26
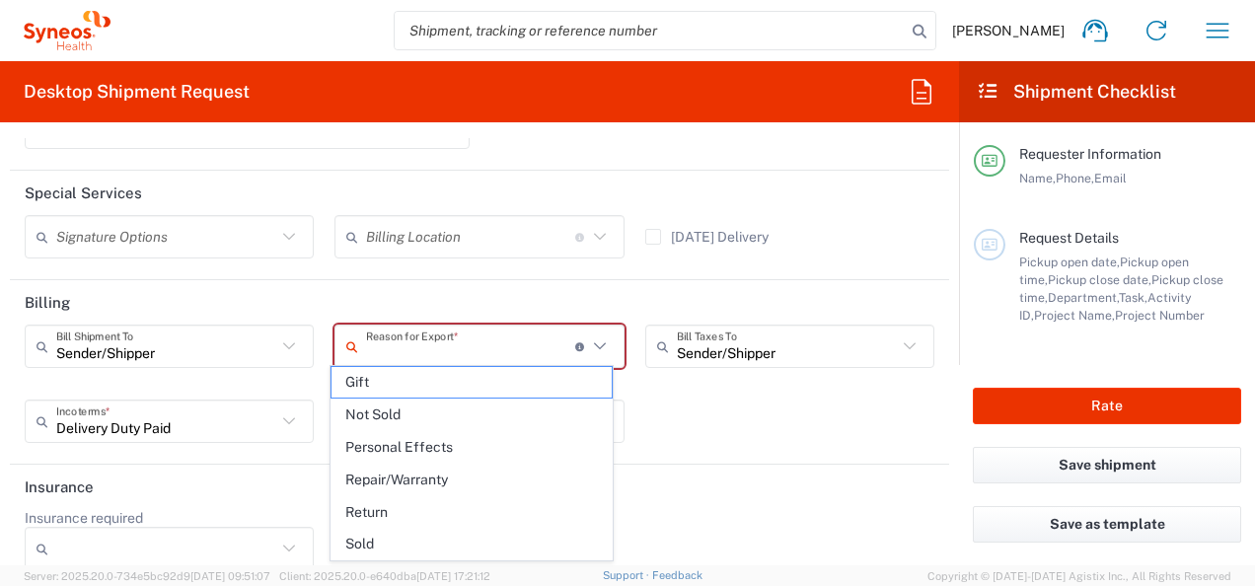
click at [742, 454] on agx-form-section "Billing Sender/[PERSON_NAME] Shipment To Sender/Shipper Recipient Account Third…" at bounding box center [479, 372] width 939 height 185
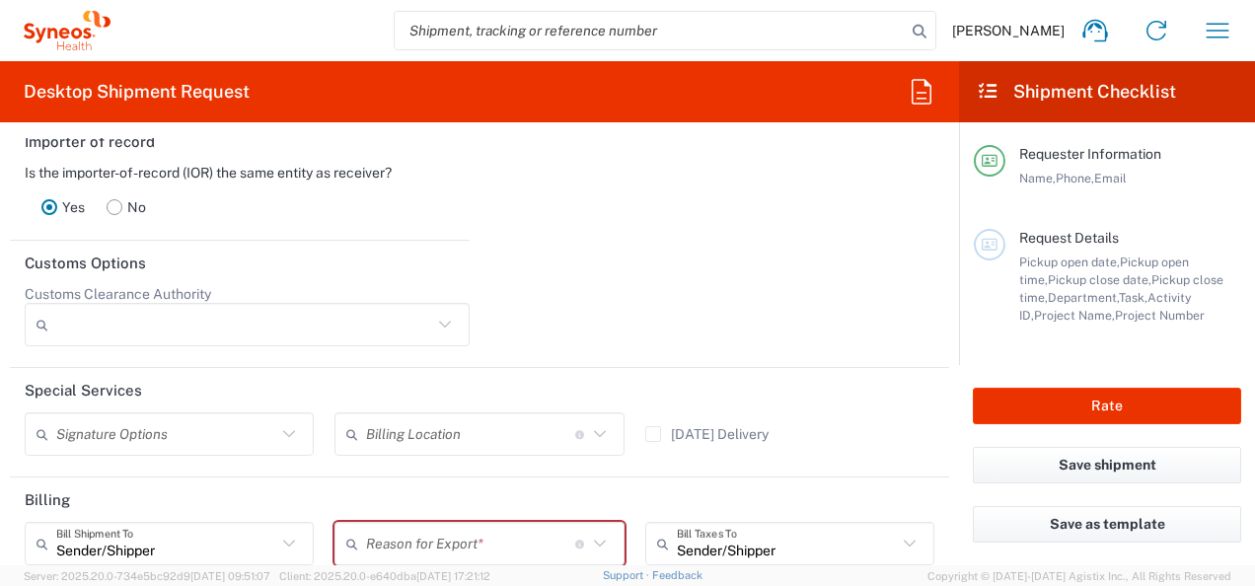
scroll to position [2445, 0]
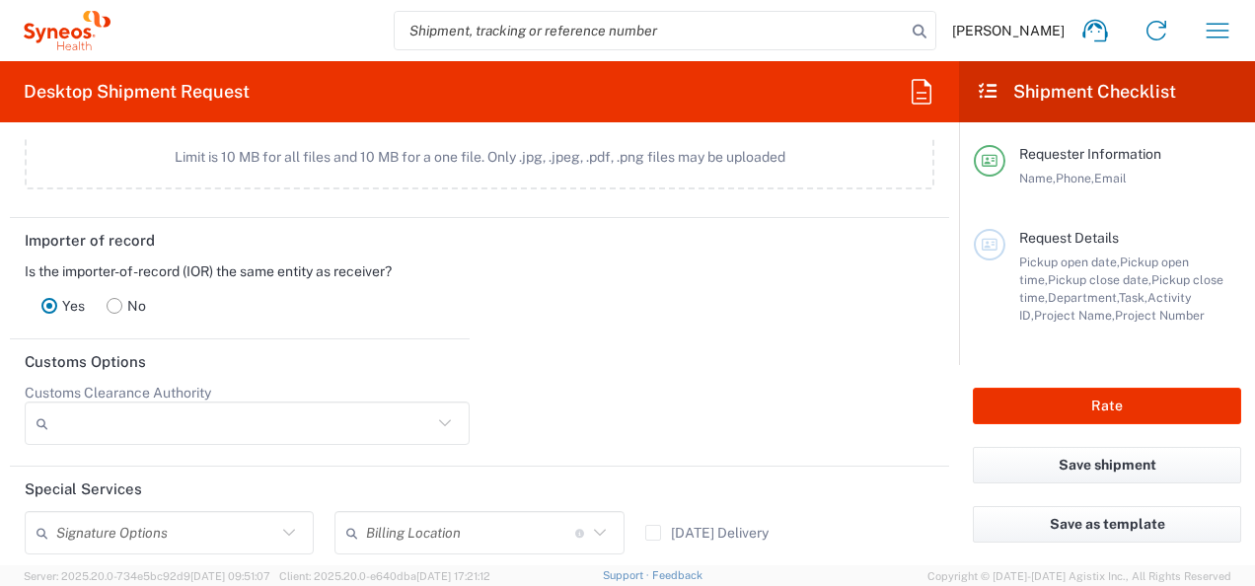
click at [114, 300] on rect at bounding box center [115, 306] width 15 height 15
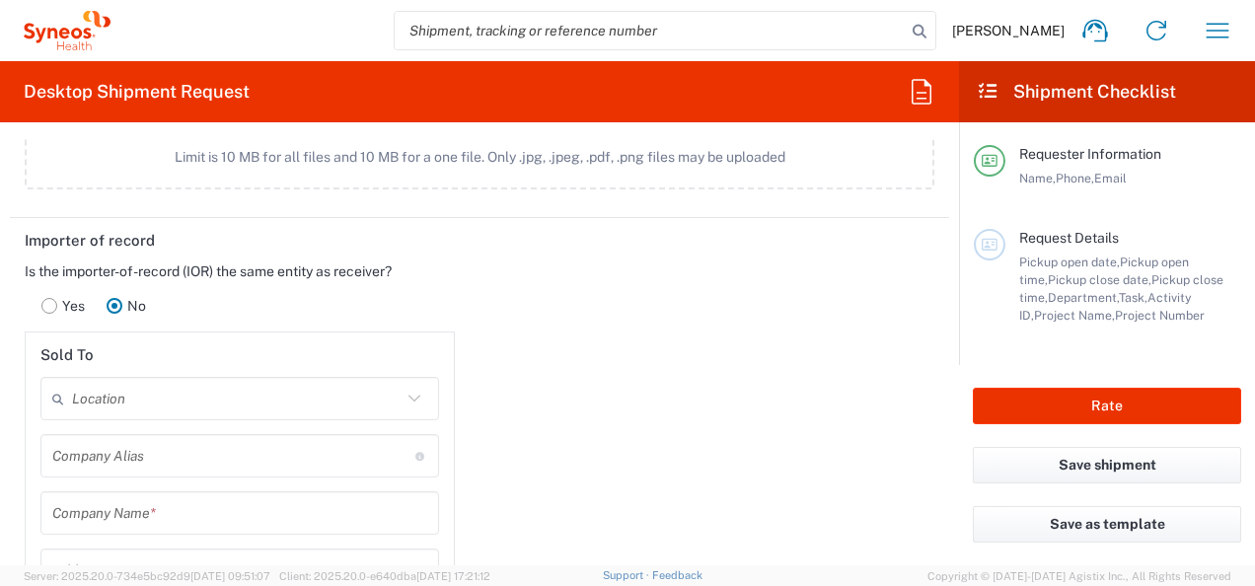
type input "[GEOGRAPHIC_DATA]"
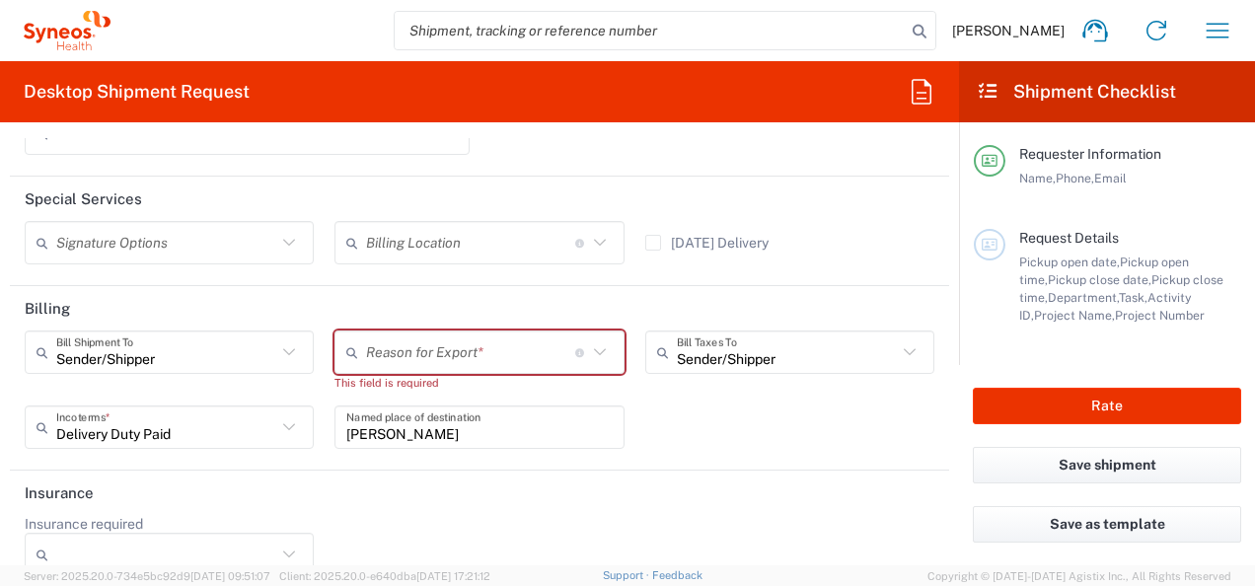
scroll to position [3531, 0]
click at [598, 348] on icon at bounding box center [600, 350] width 26 height 26
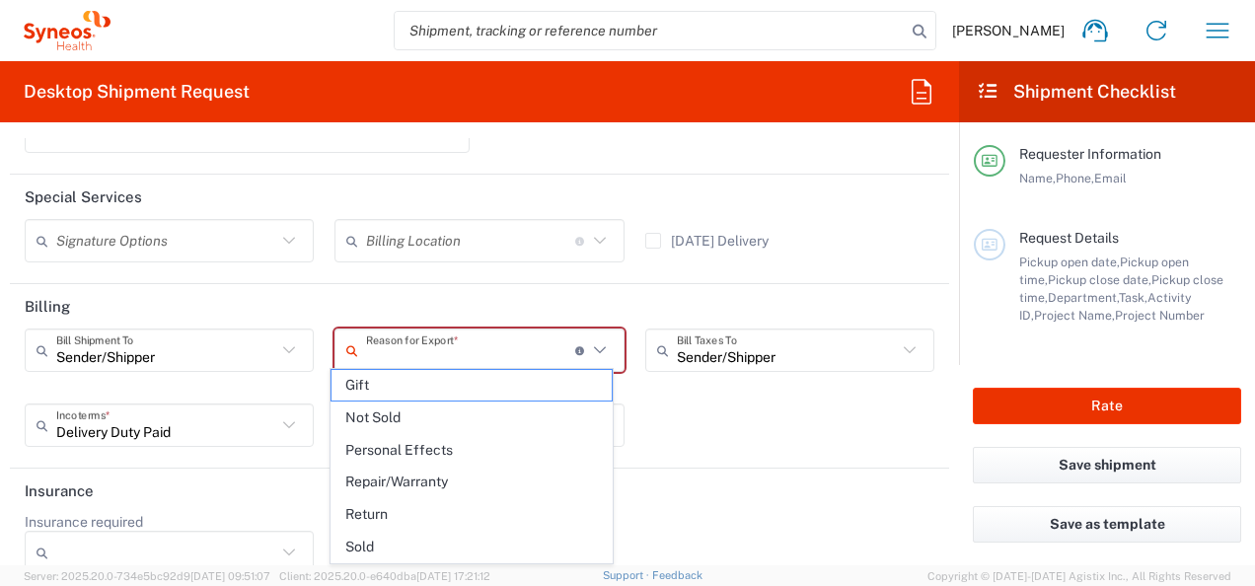
click at [722, 430] on div "Sender/[PERSON_NAME] Shipment To Sender/Shipper Recipient Account Third Party A…" at bounding box center [480, 395] width 930 height 132
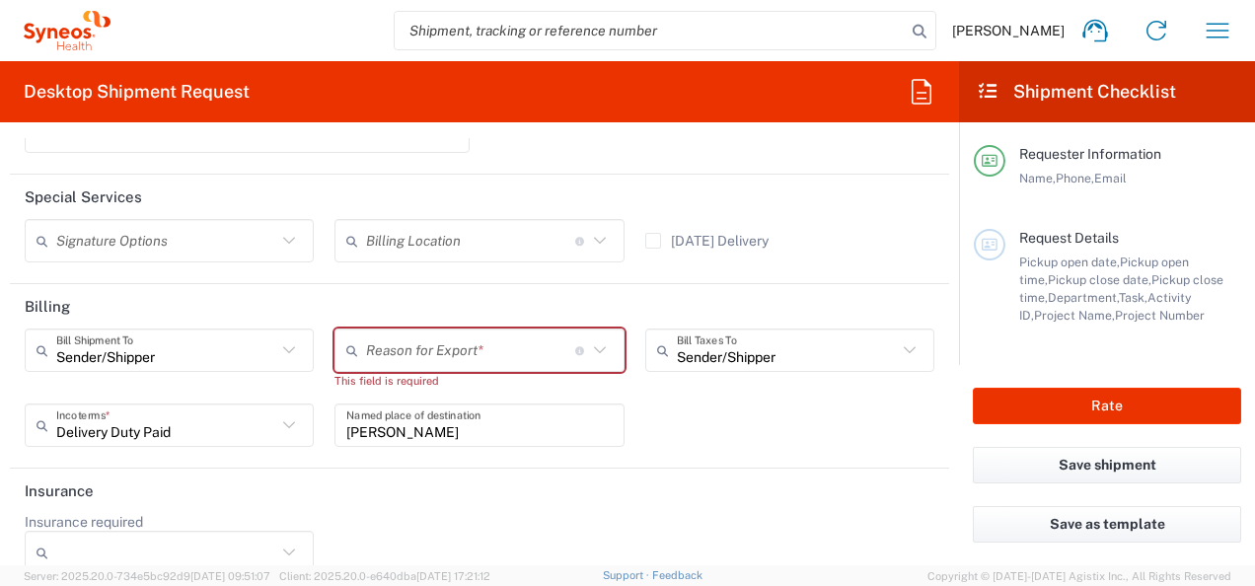
click at [283, 346] on icon at bounding box center [289, 349] width 12 height 7
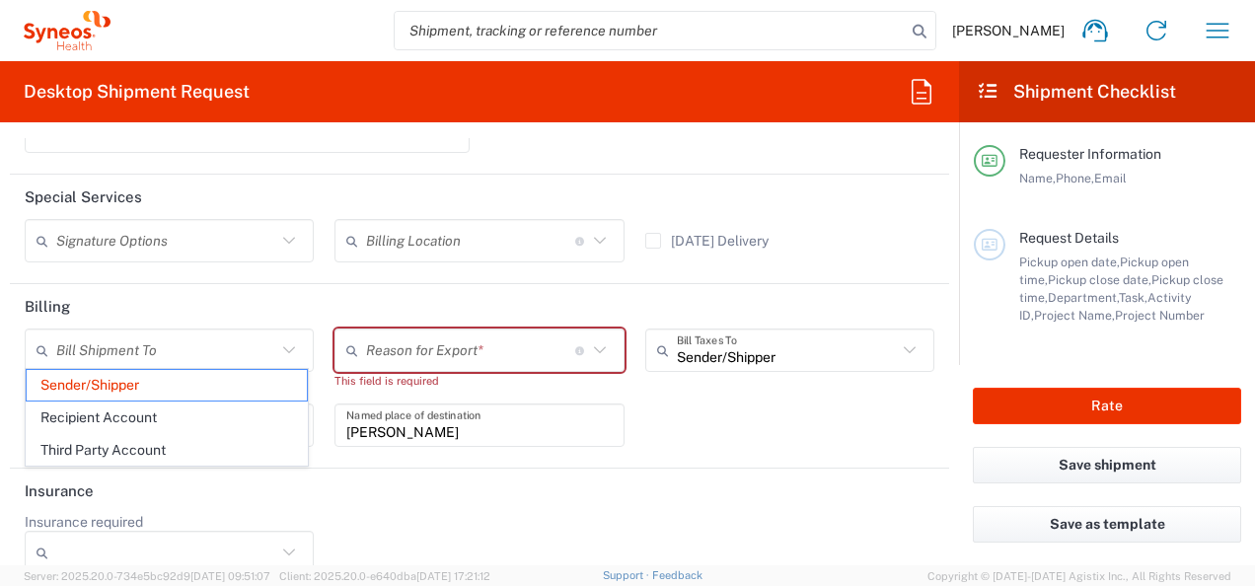
click at [657, 284] on header "Billing" at bounding box center [479, 306] width 939 height 44
type input "Sender/Shipper"
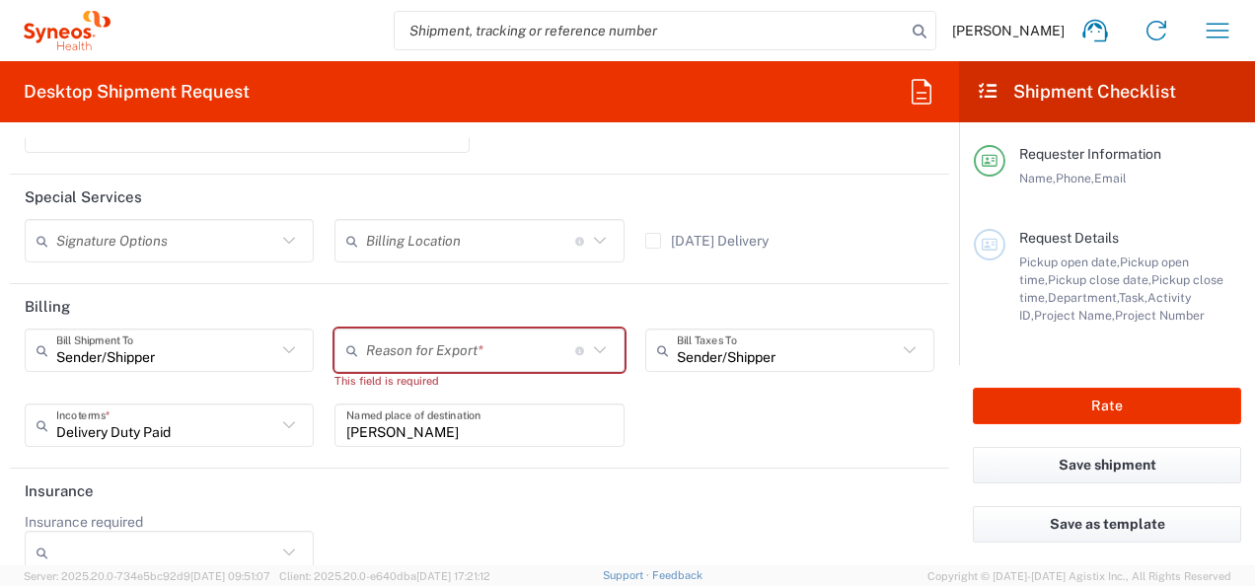
click at [718, 419] on div "Sender/[PERSON_NAME] Shipment To Sender/Shipper Recipient Account Third Party A…" at bounding box center [480, 395] width 930 height 132
click at [705, 426] on div "Sender/[PERSON_NAME] Shipment To Sender/Shipper Recipient Account Third Party A…" at bounding box center [480, 395] width 930 height 132
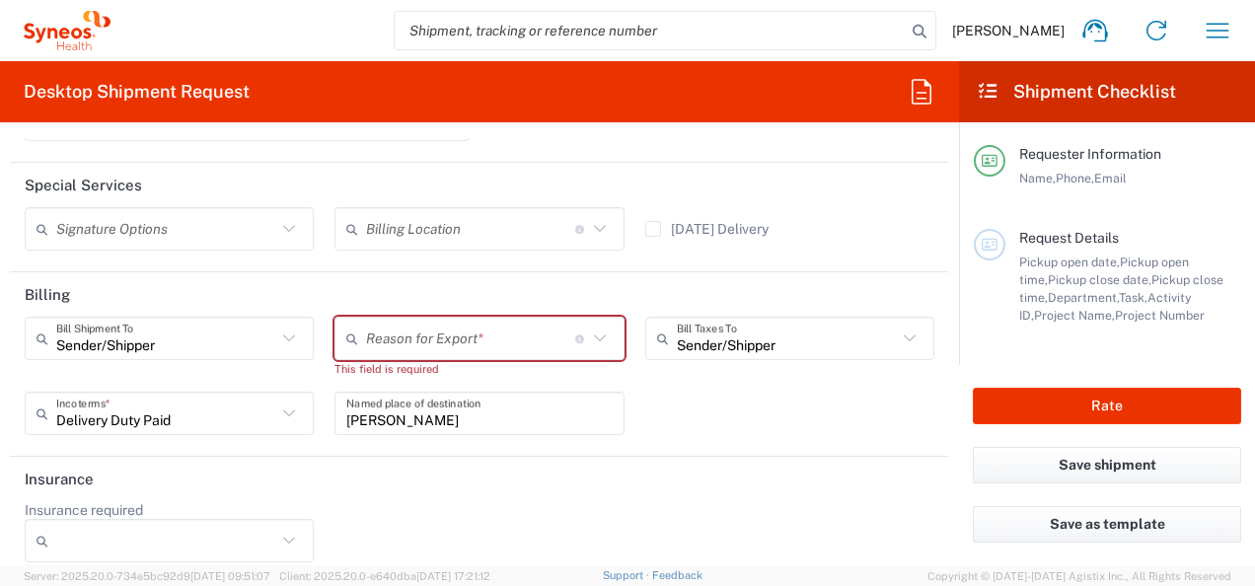
scroll to position [3552, 0]
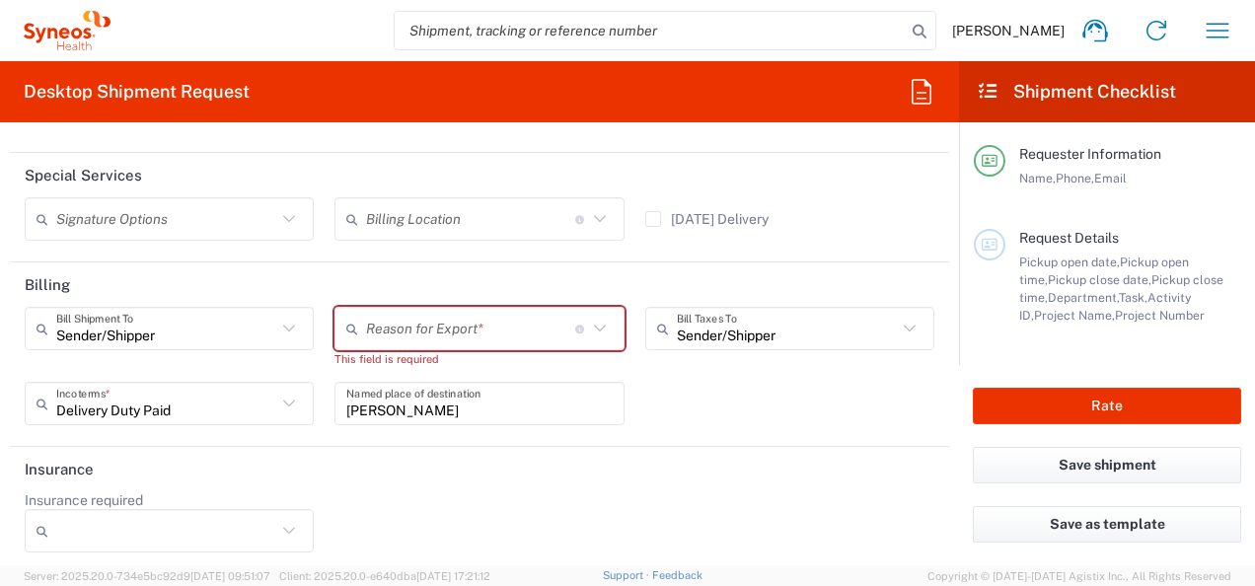
click at [724, 382] on div "Sender/[PERSON_NAME] Shipment To Sender/Shipper Recipient Account Third Party A…" at bounding box center [480, 373] width 930 height 132
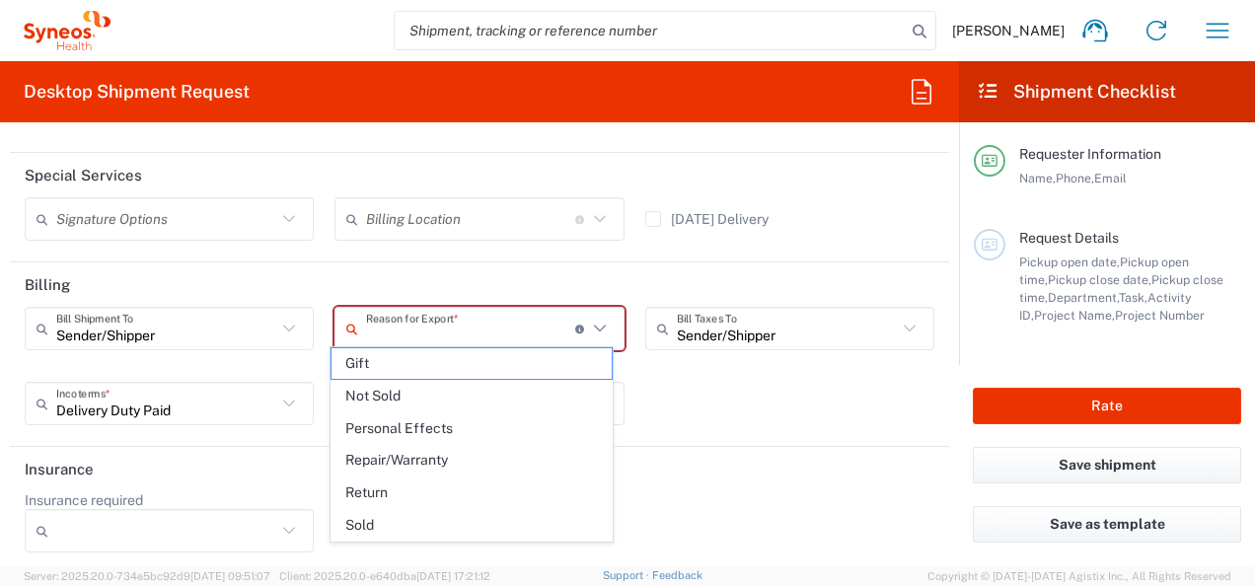
click at [482, 332] on input "text" at bounding box center [470, 329] width 209 height 35
drag, startPoint x: 713, startPoint y: 394, endPoint x: 673, endPoint y: 387, distance: 41.0
click at [713, 391] on div "Sender/[PERSON_NAME] Shipment To Sender/Shipper Recipient Account Third Party A…" at bounding box center [480, 373] width 930 height 132
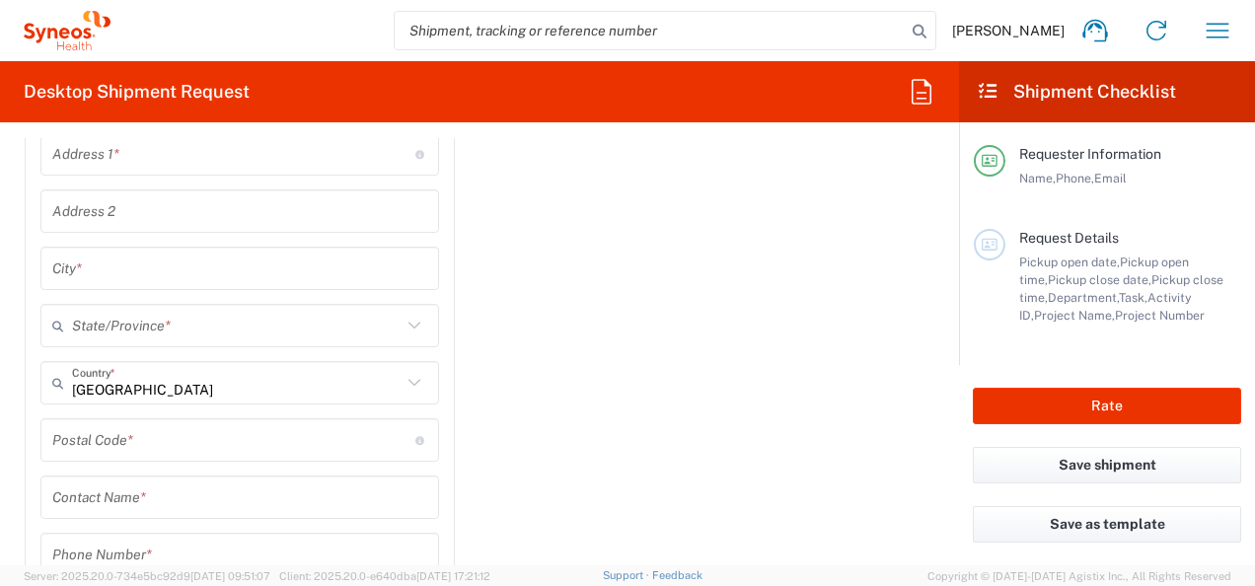
scroll to position [3059, 0]
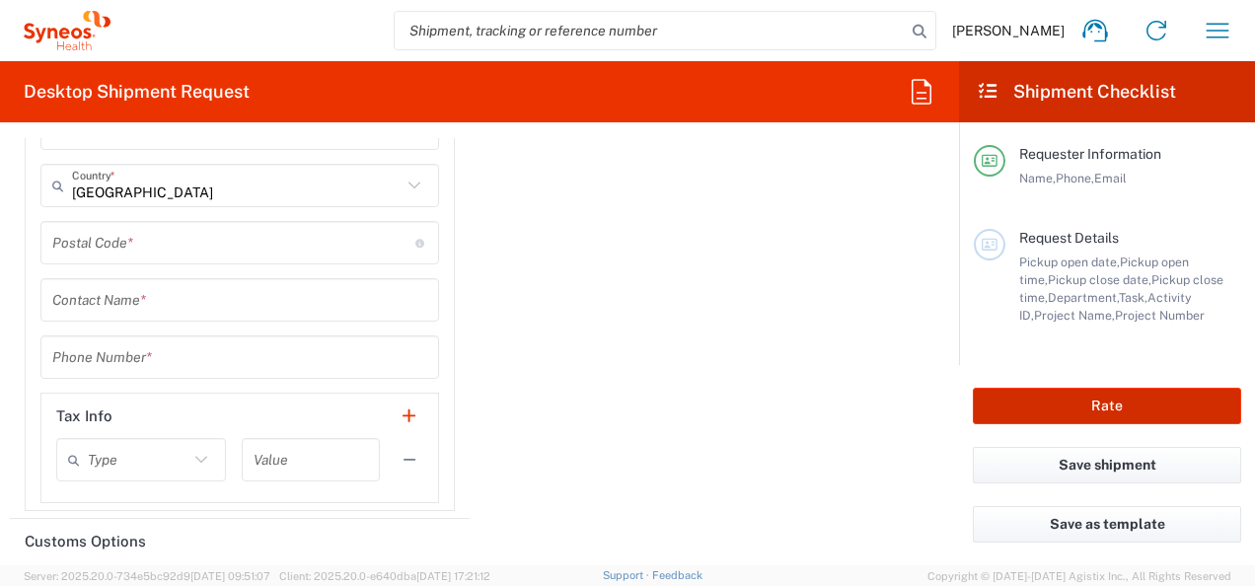
click at [1174, 409] on button "Rate" at bounding box center [1107, 406] width 268 height 37
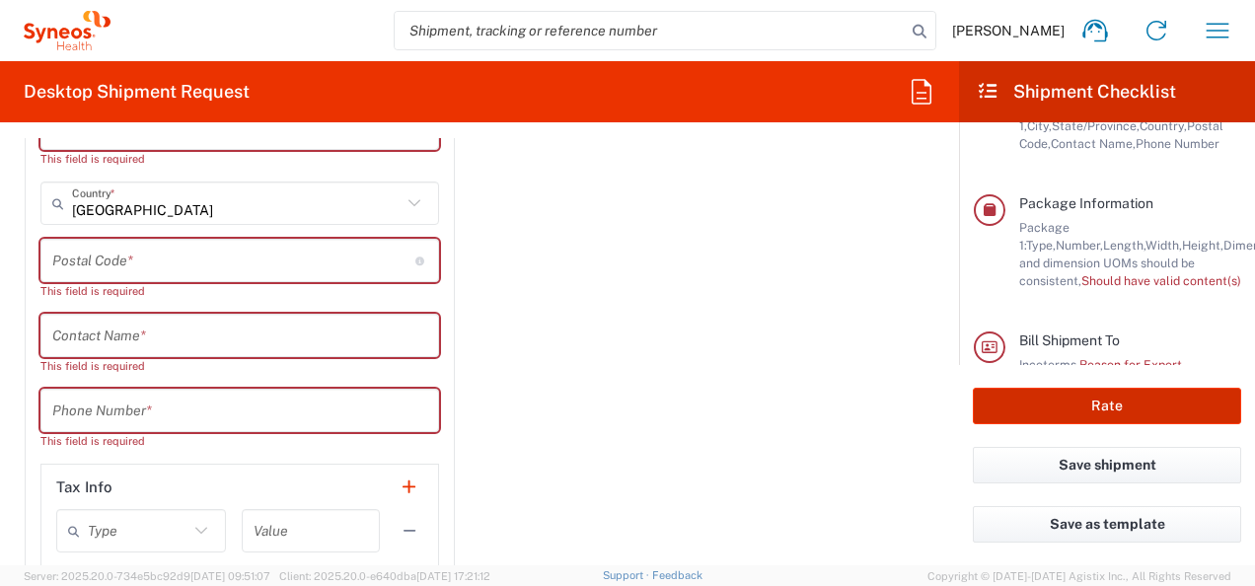
scroll to position [477, 0]
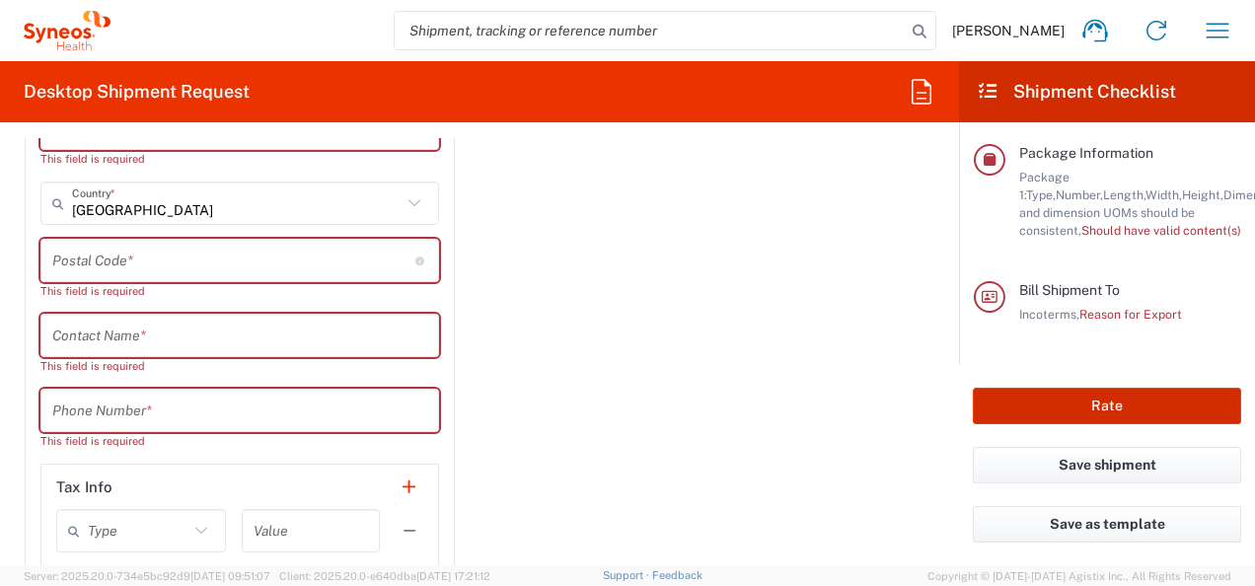
type input "**6183 DEPARTMENTAL EXPENSE"
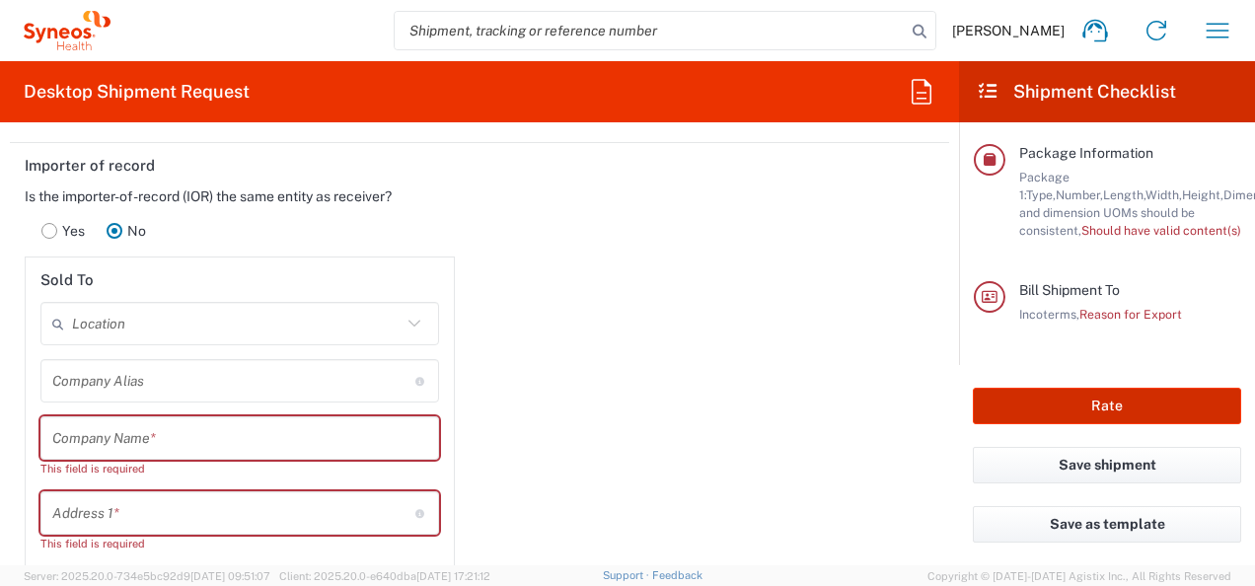
scroll to position [2421, 0]
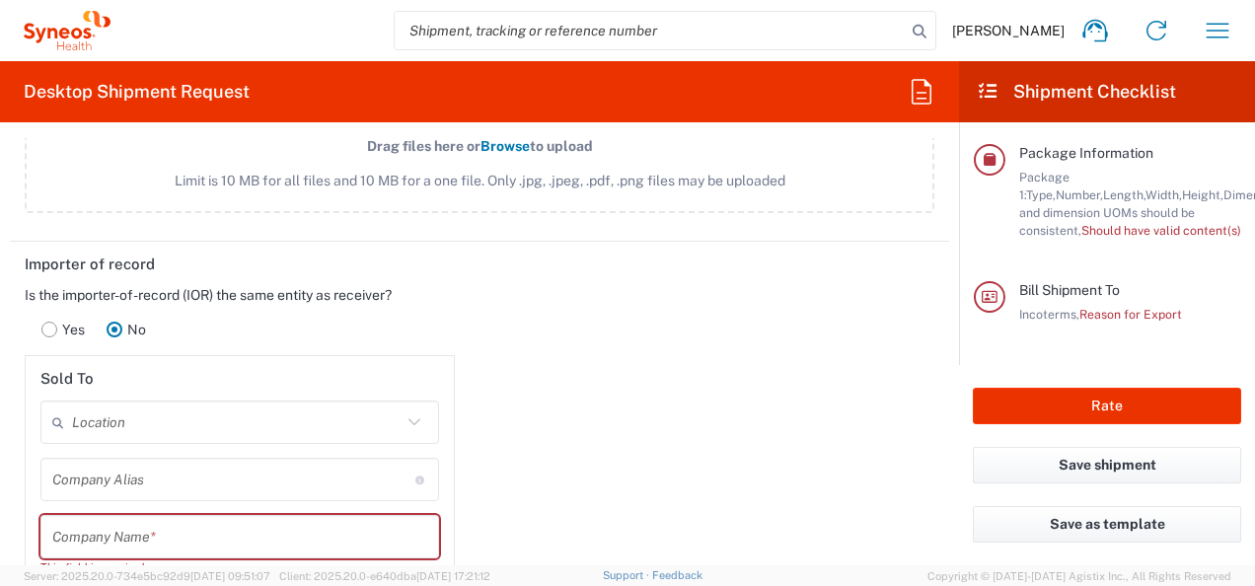
click at [52, 323] on rect at bounding box center [49, 330] width 15 height 15
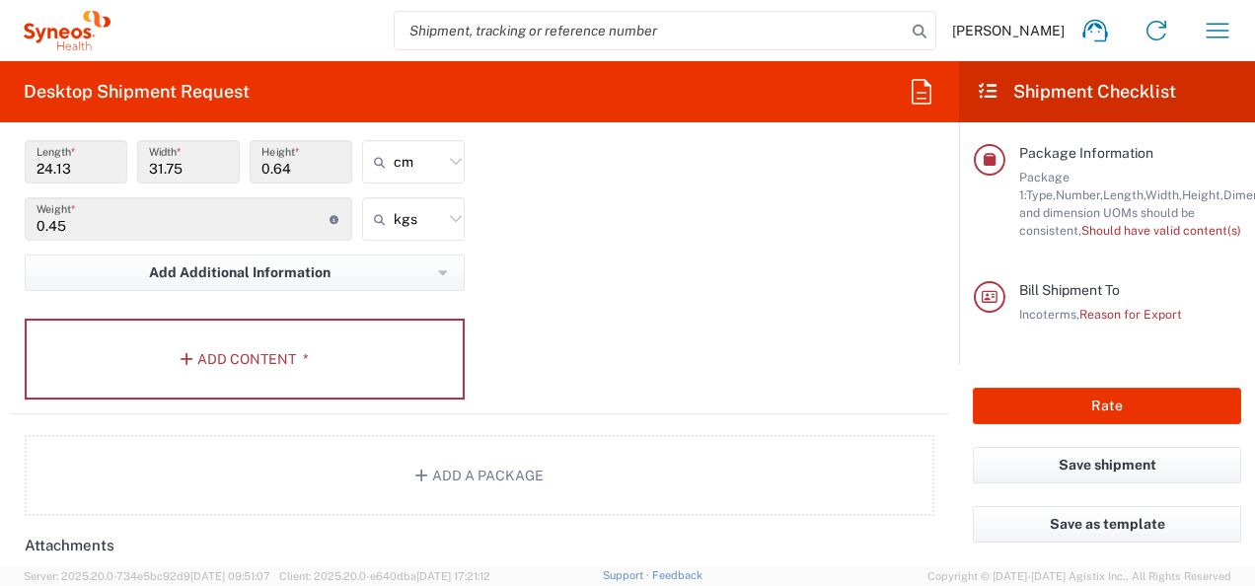
scroll to position [1928, 0]
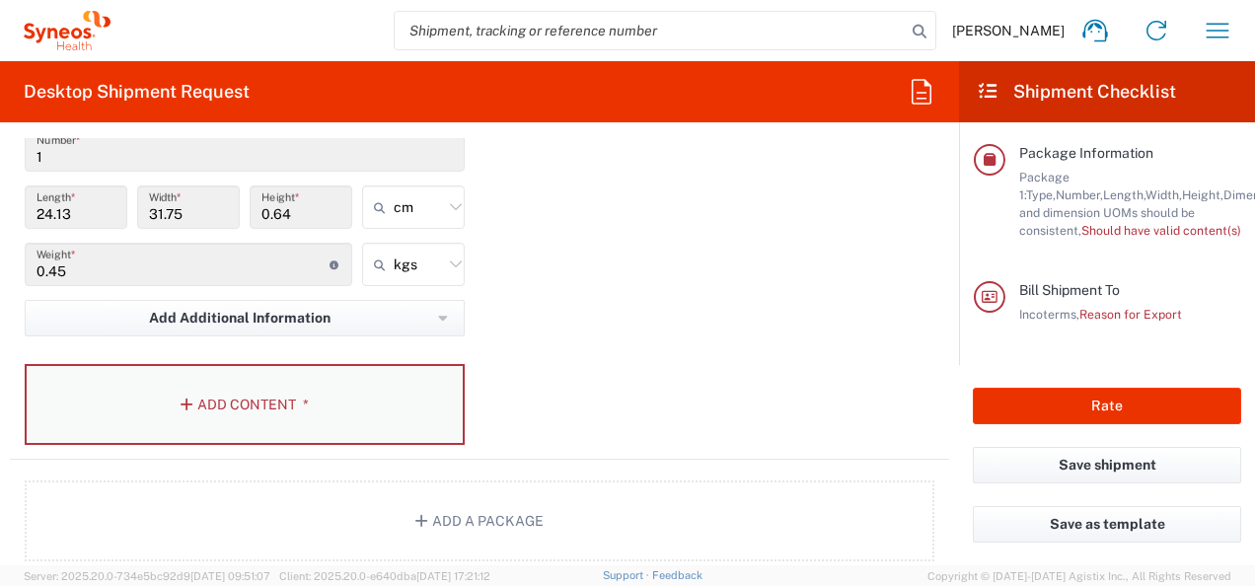
click at [340, 394] on button "Add Content *" at bounding box center [245, 404] width 440 height 81
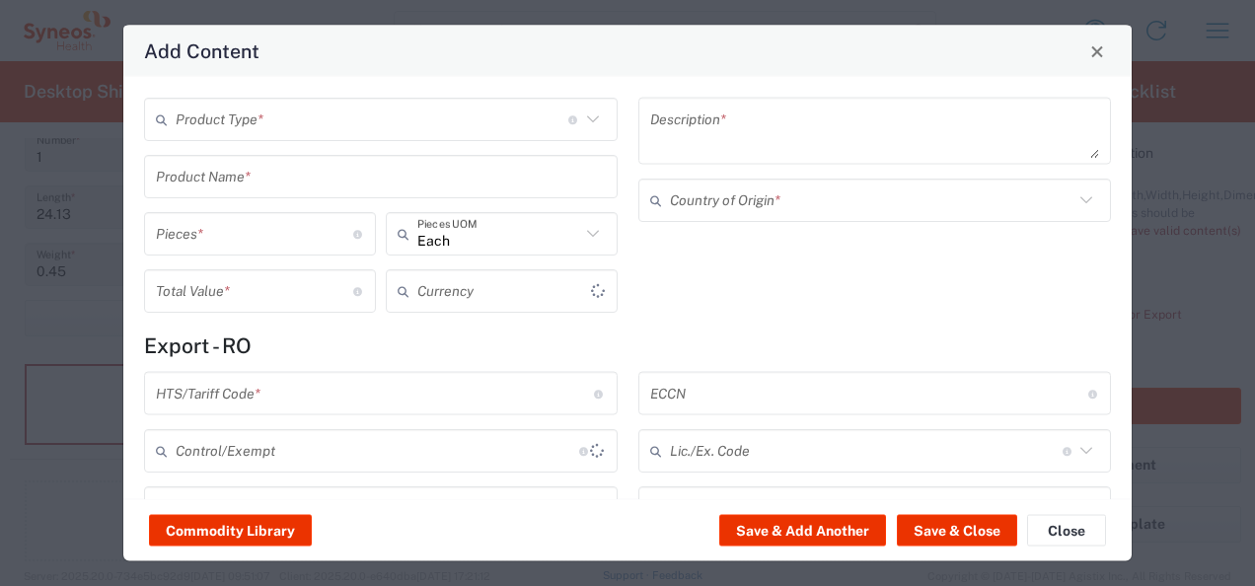
type input "US Dollar"
click at [384, 120] on input "text" at bounding box center [372, 119] width 393 height 35
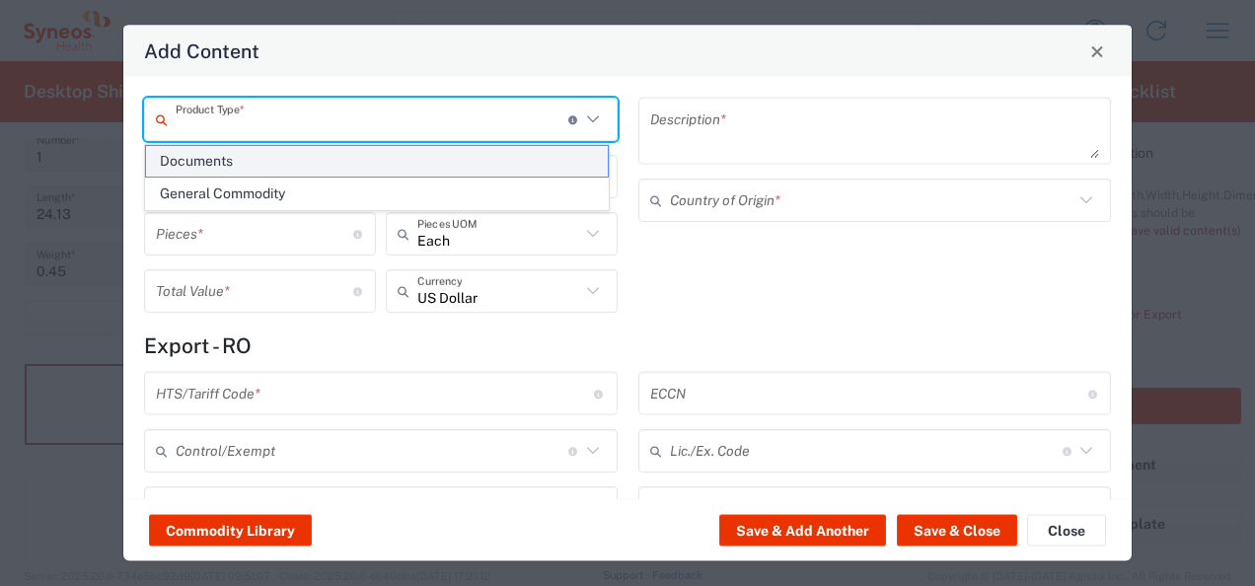
click at [298, 162] on span "Documents" at bounding box center [377, 161] width 462 height 31
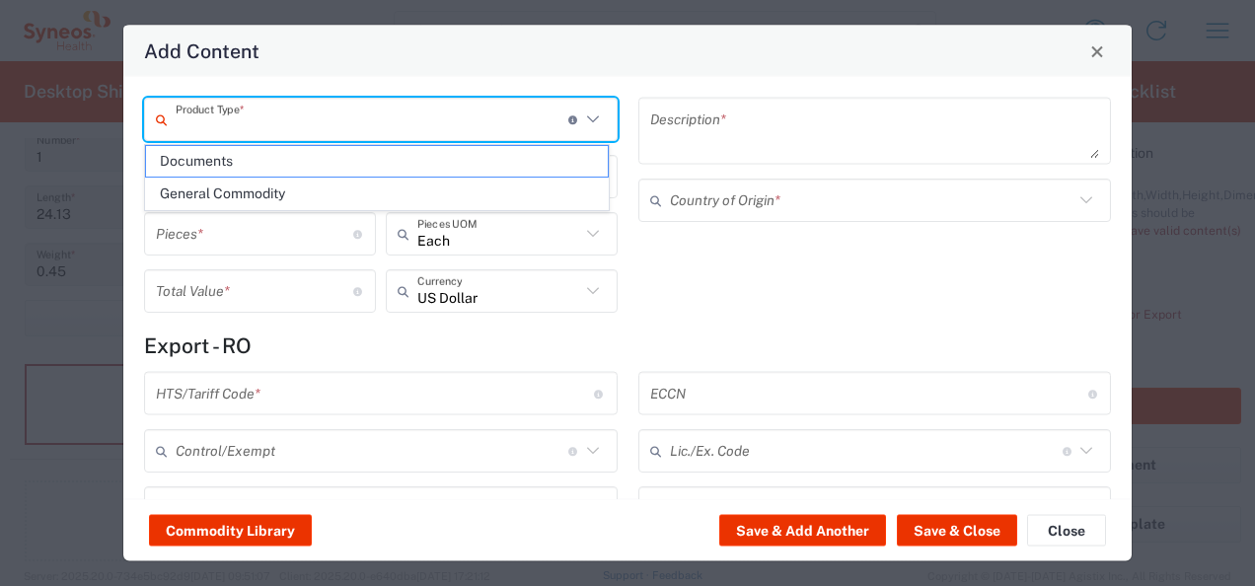
type input "Documents"
type input "1"
type textarea "Documents"
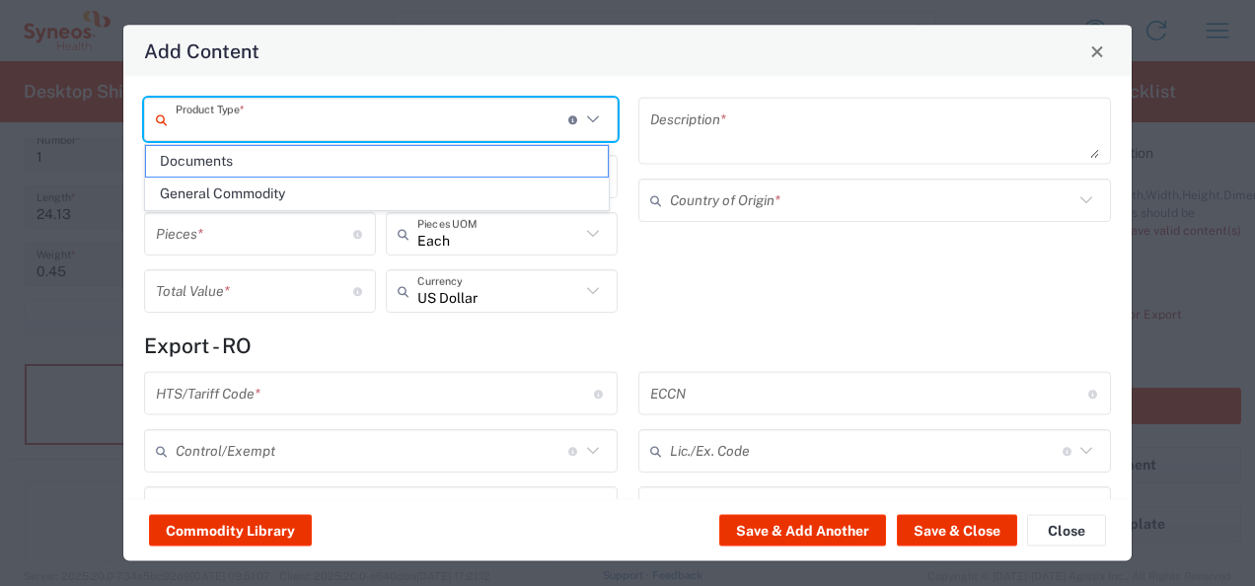
type input "[GEOGRAPHIC_DATA]"
type input "0000.00.0000"
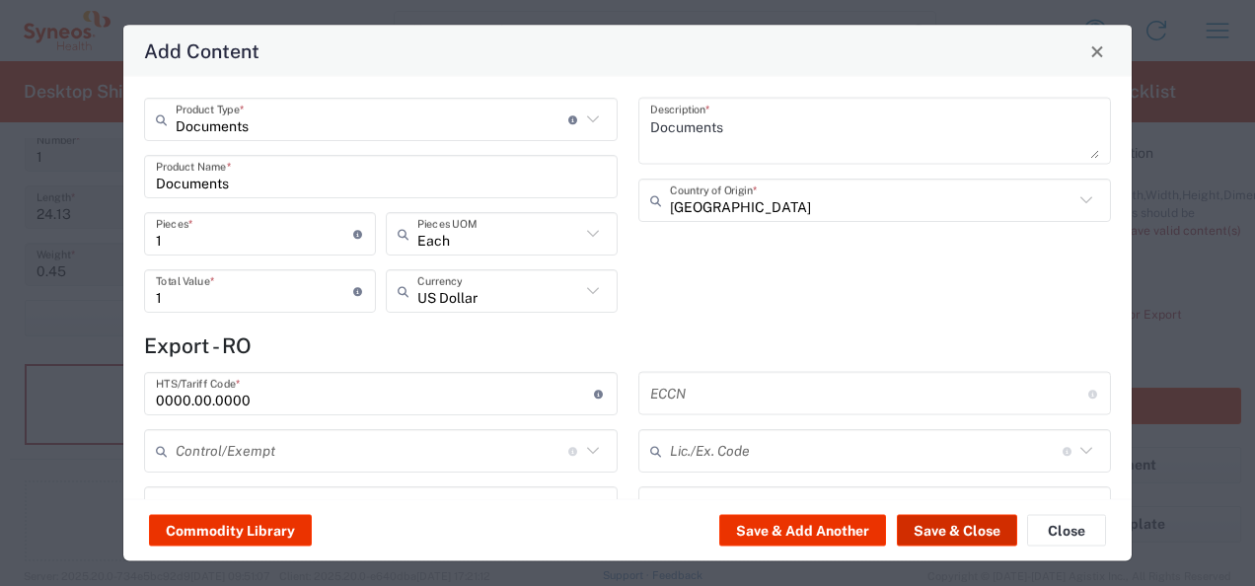
click at [938, 532] on button "Save & Close" at bounding box center [957, 531] width 120 height 32
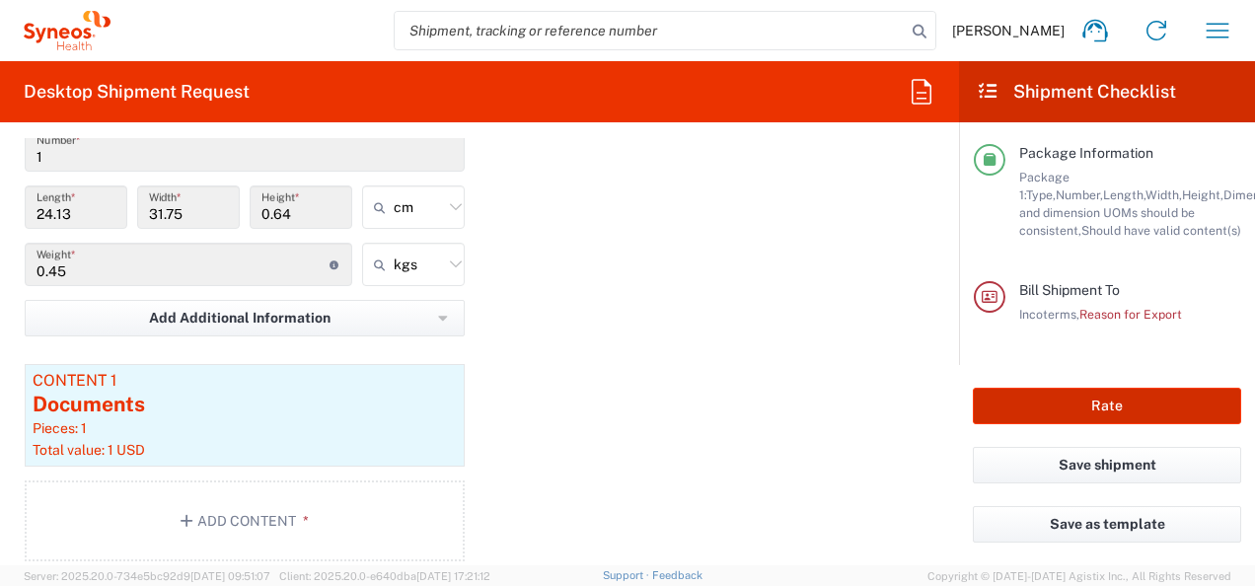
click at [1104, 409] on button "Rate" at bounding box center [1107, 406] width 268 height 37
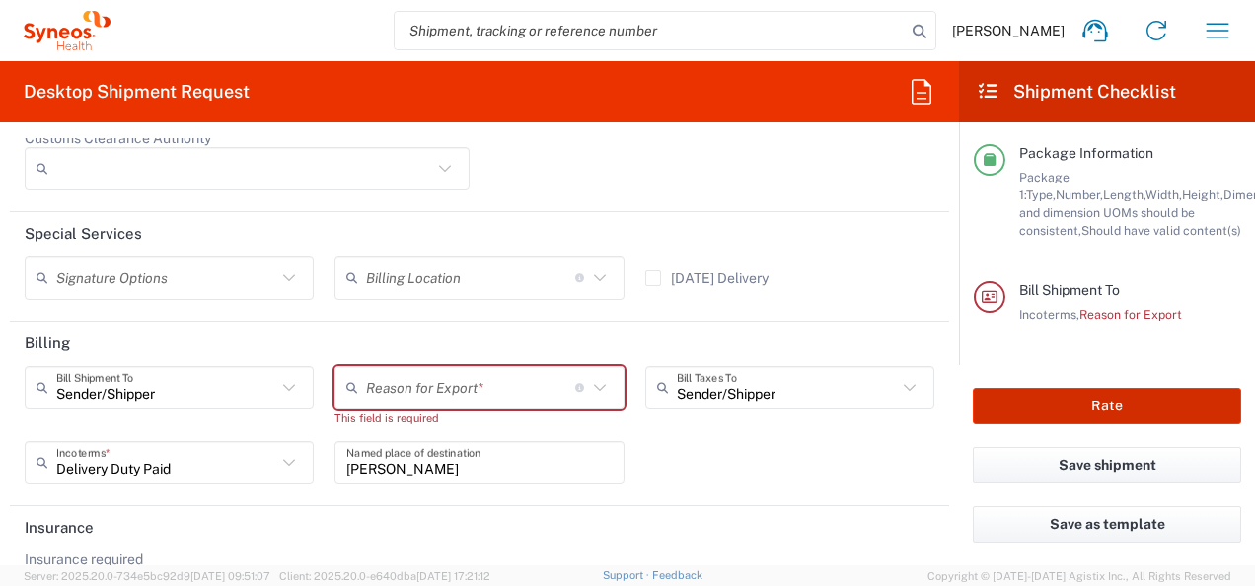
scroll to position [2876, 0]
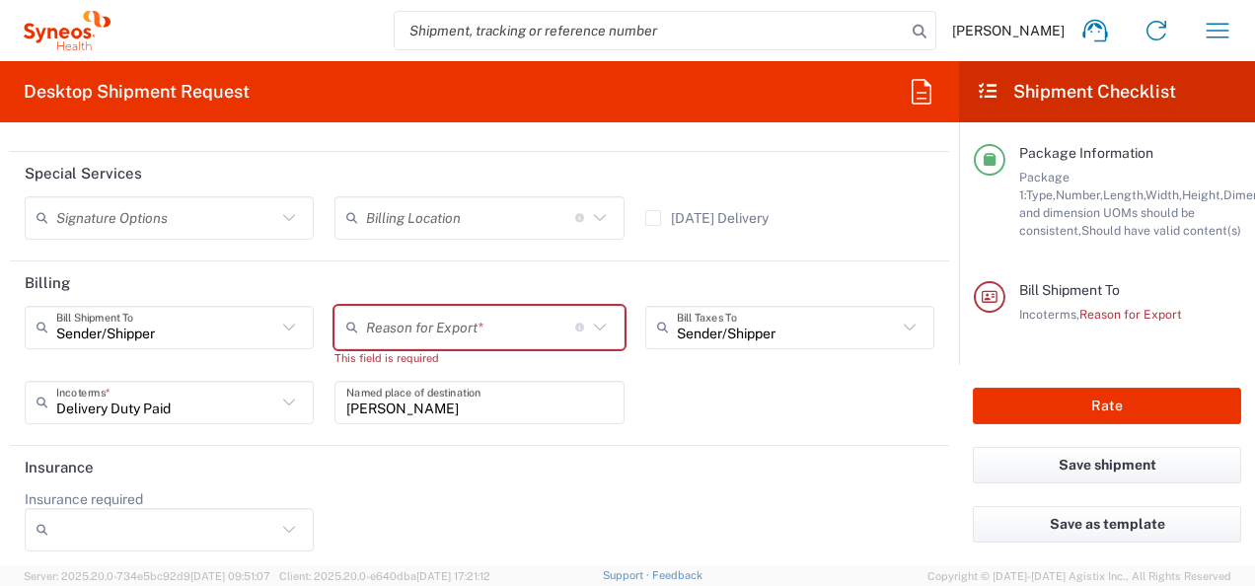
click at [594, 322] on icon at bounding box center [600, 328] width 26 height 26
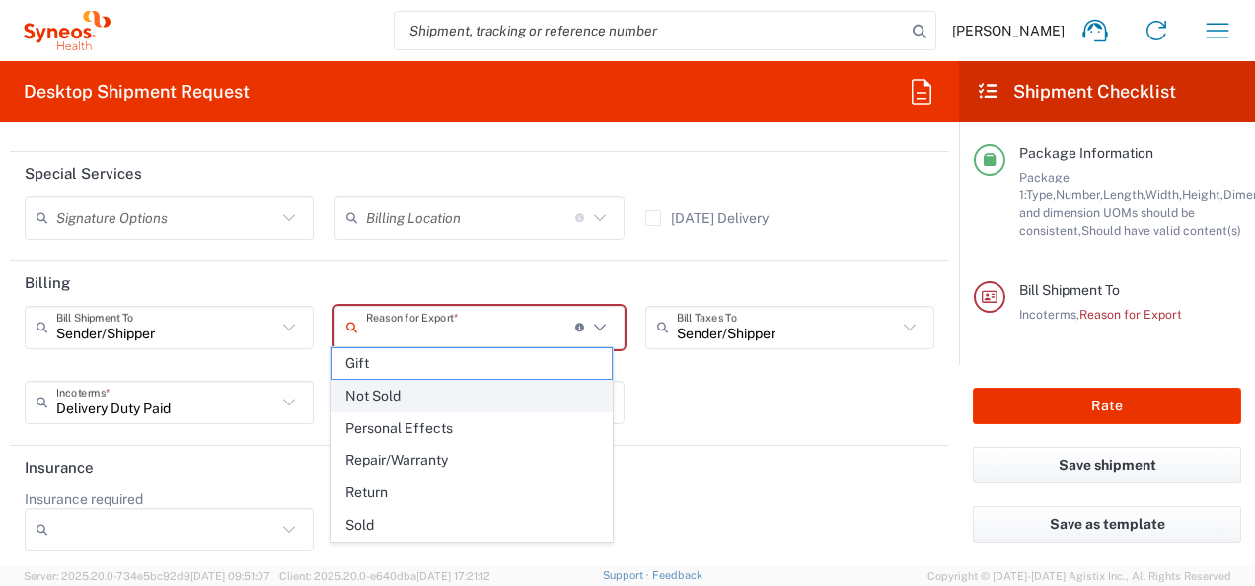
click at [432, 393] on span "Not Sold" at bounding box center [472, 396] width 280 height 31
type input "Not Sold"
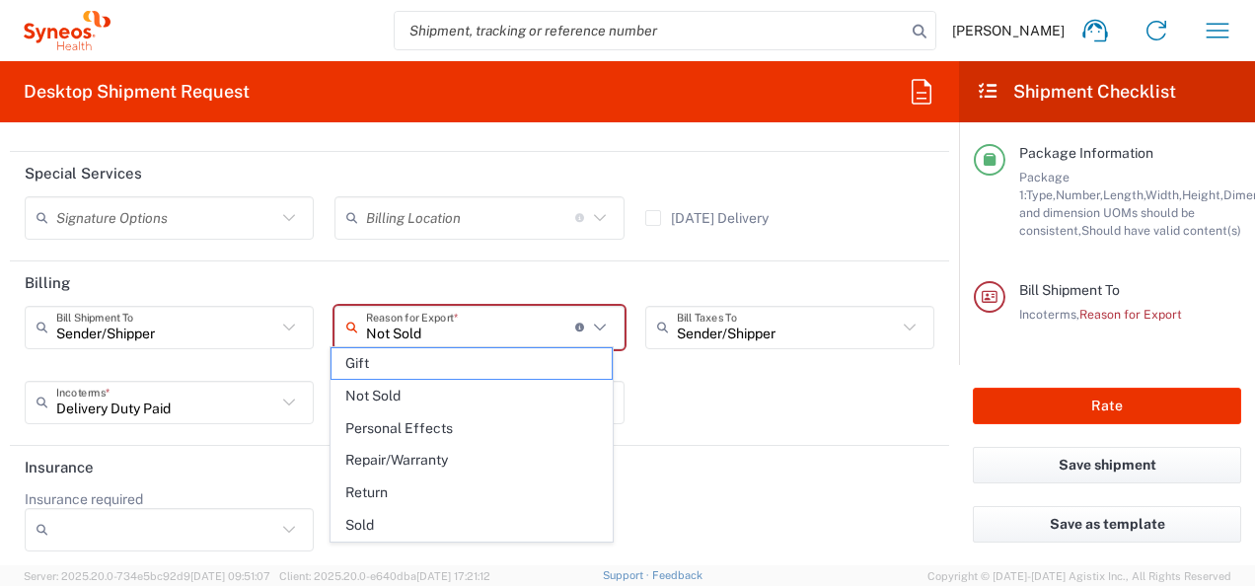
scroll to position [2859, 0]
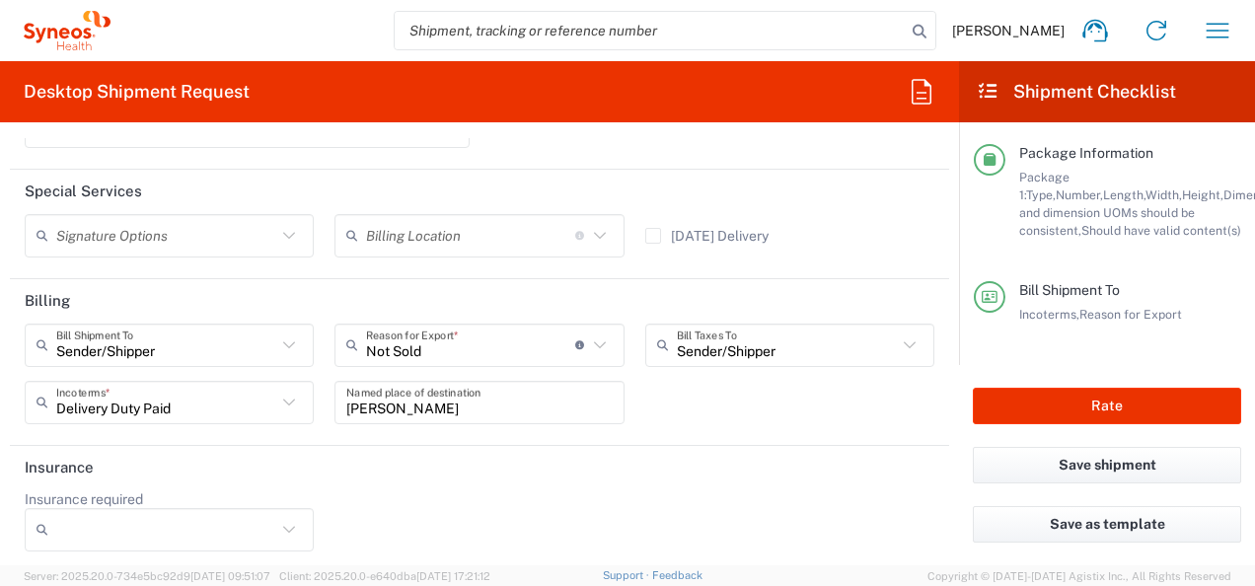
click at [593, 476] on header "Insurance" at bounding box center [479, 468] width 939 height 44
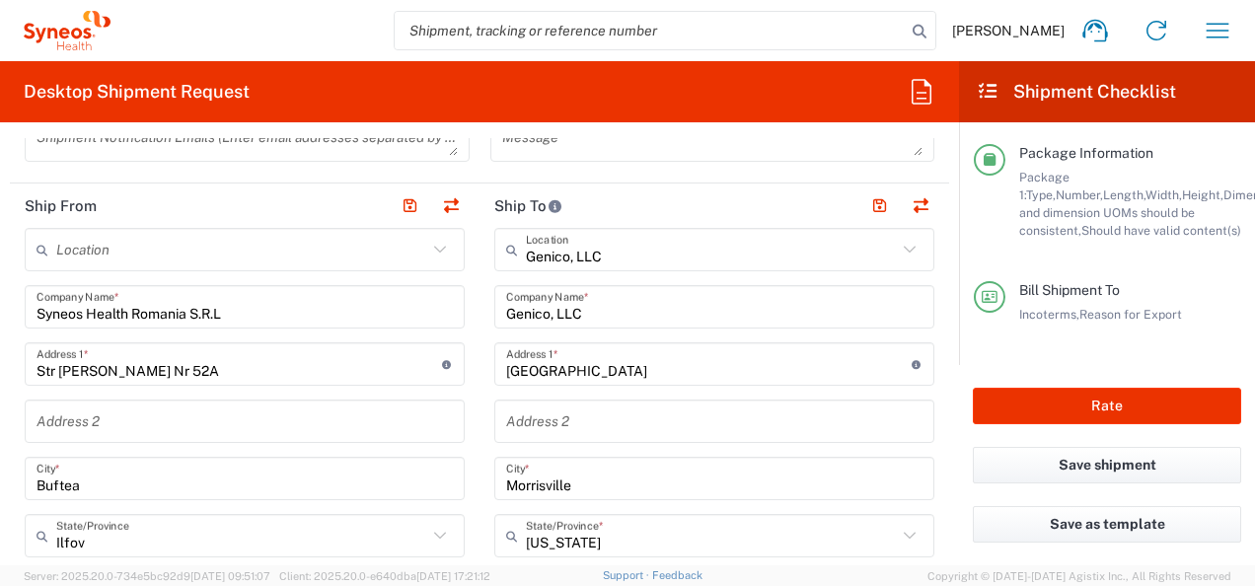
scroll to position [688, 0]
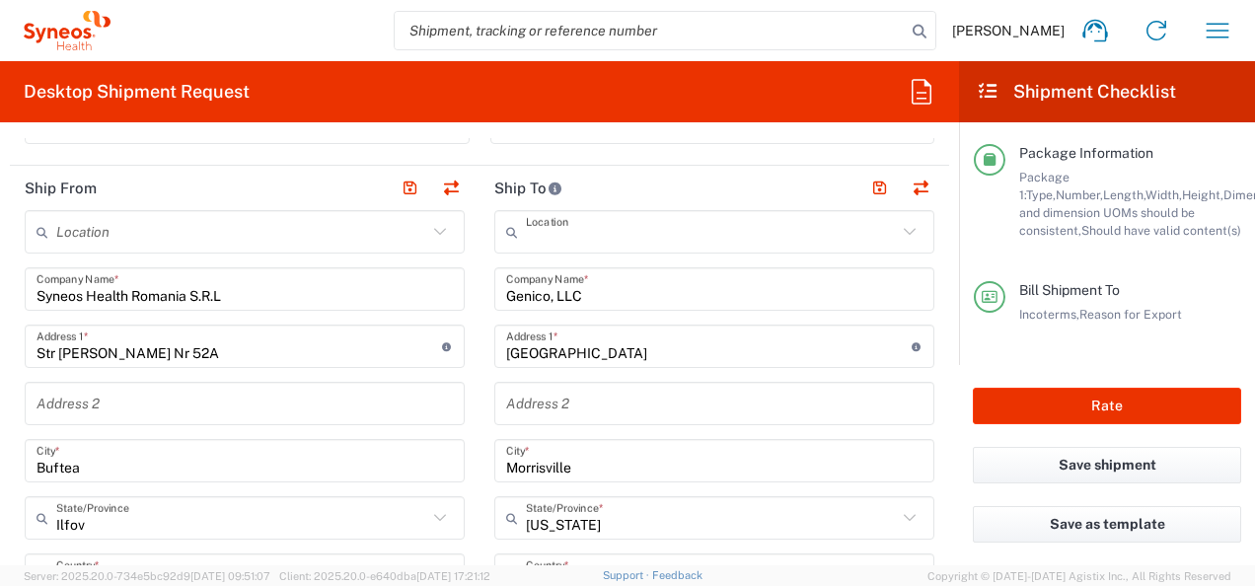
click at [707, 233] on input "text" at bounding box center [711, 232] width 371 height 35
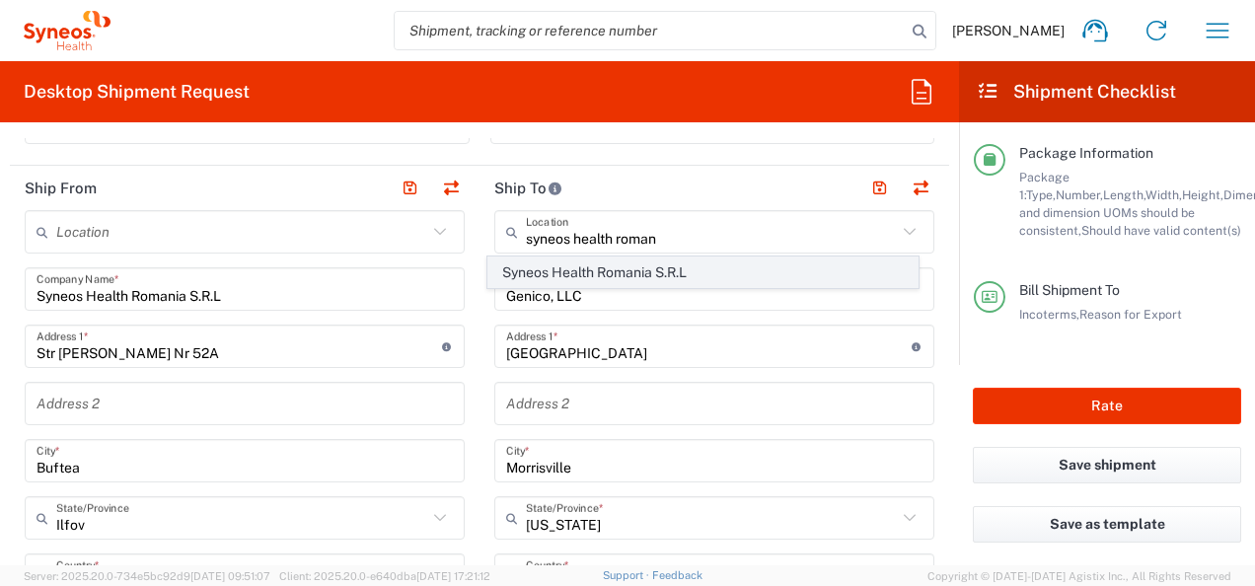
click at [681, 265] on span "Syneos Health Romania S.R.L" at bounding box center [702, 273] width 428 height 31
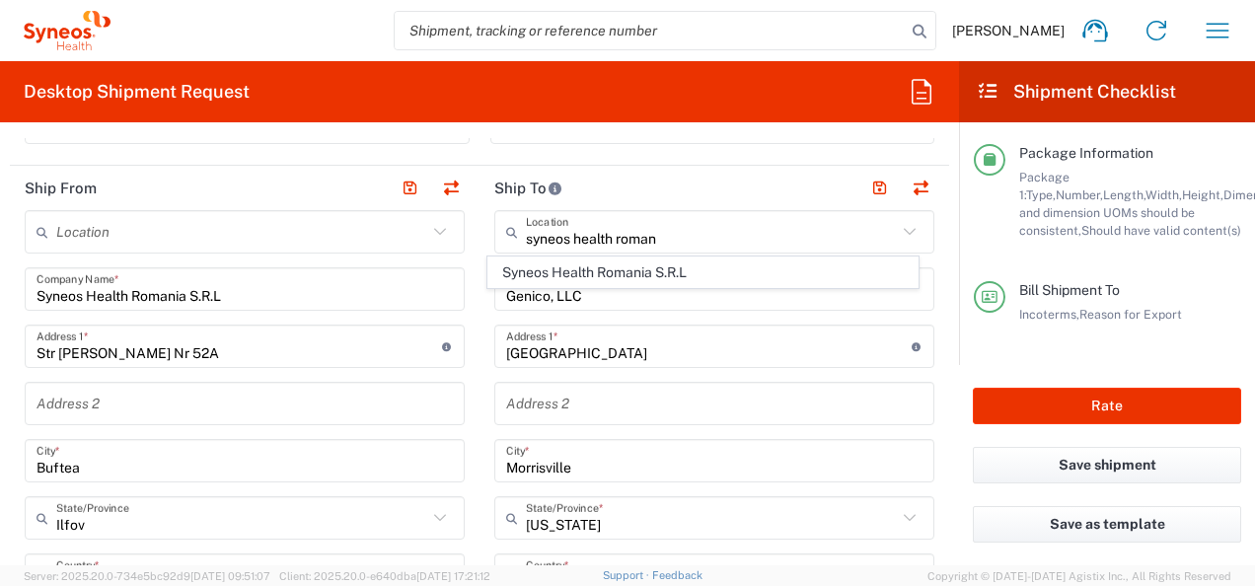
type input "Syneos Health Romania S.R.L"
type input "Str. [PERSON_NAME] Nr. 8"
type input "[GEOGRAPHIC_DATA]"
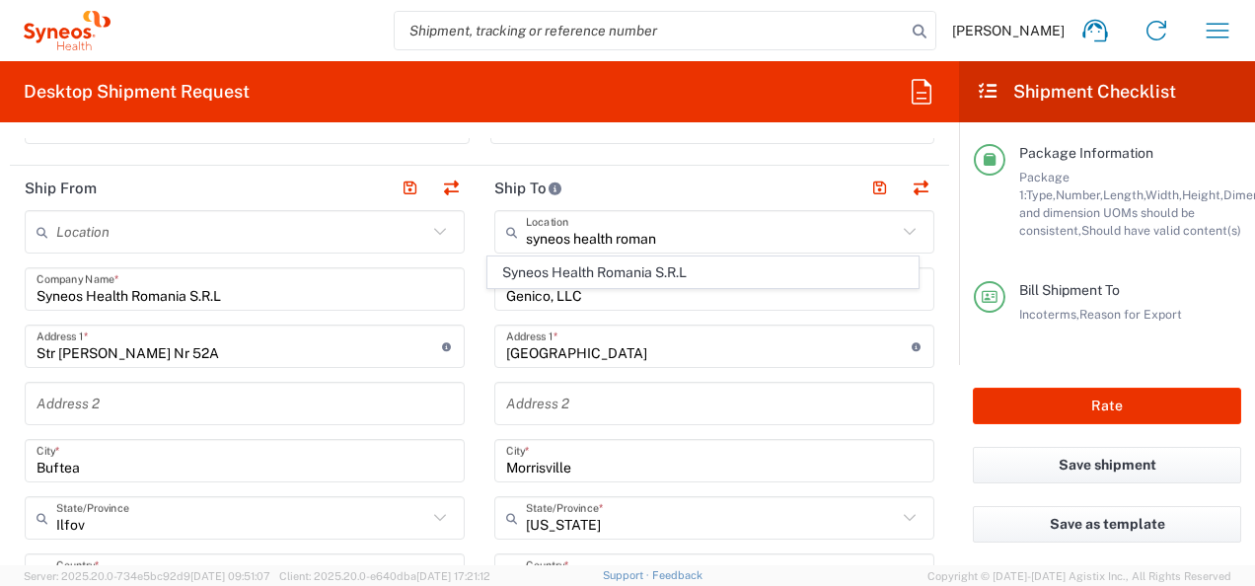
type input "[GEOGRAPHIC_DATA]"
type input "020945"
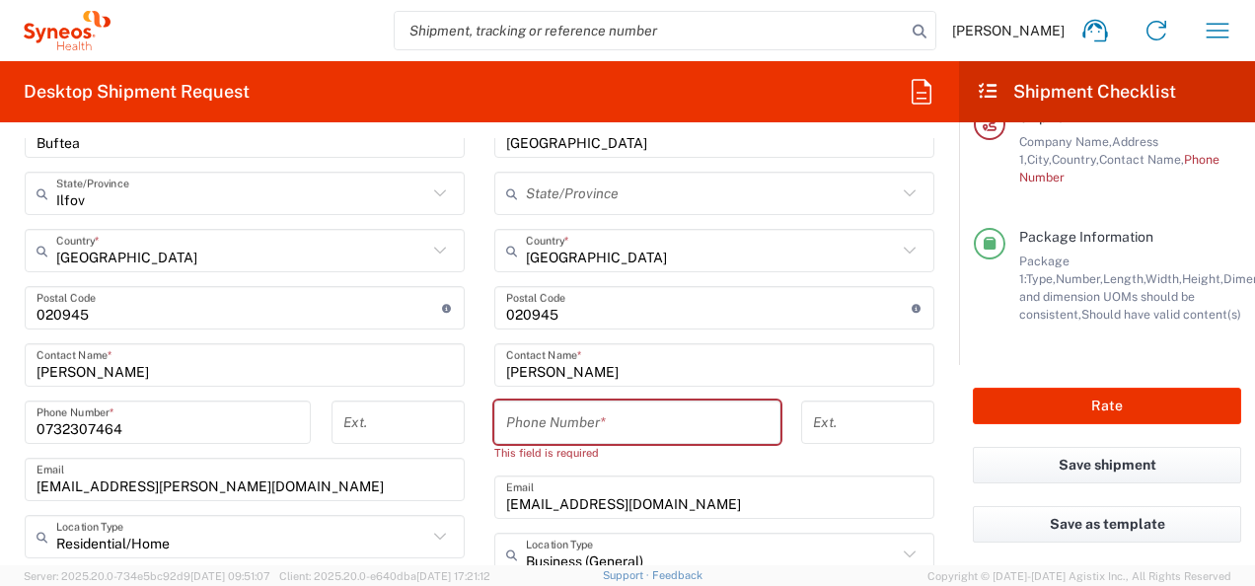
scroll to position [1082, 0]
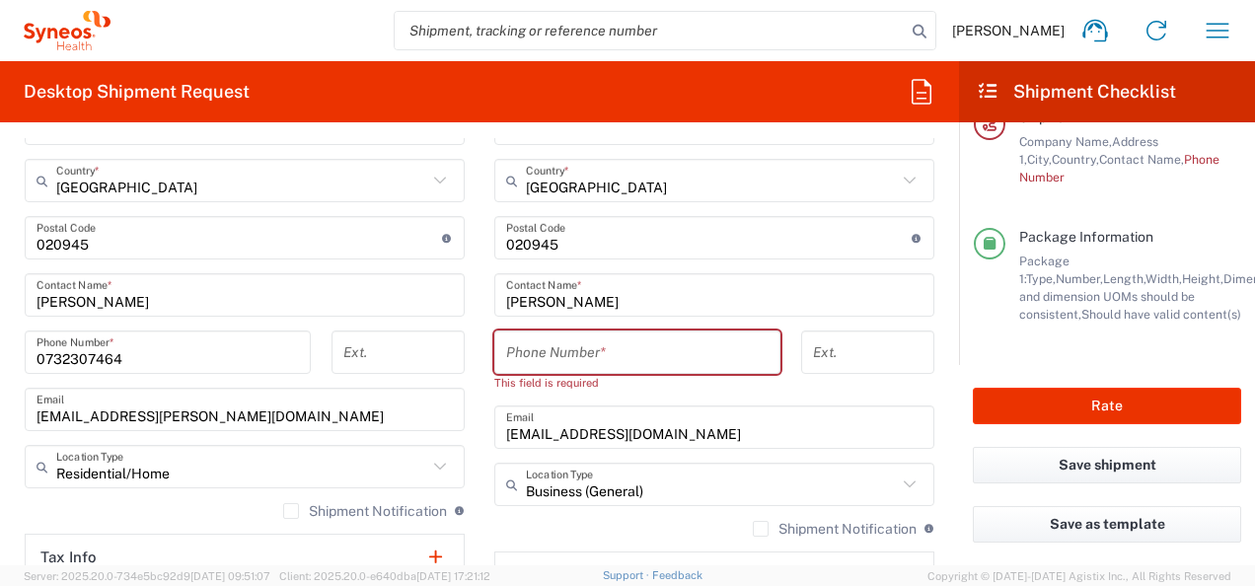
click at [651, 347] on input "tel" at bounding box center [637, 352] width 262 height 35
paste input "+40 [PHONE_NUMBER]"
click at [530, 354] on input "+40 [PHONE_NUMBER]" at bounding box center [637, 352] width 262 height 35
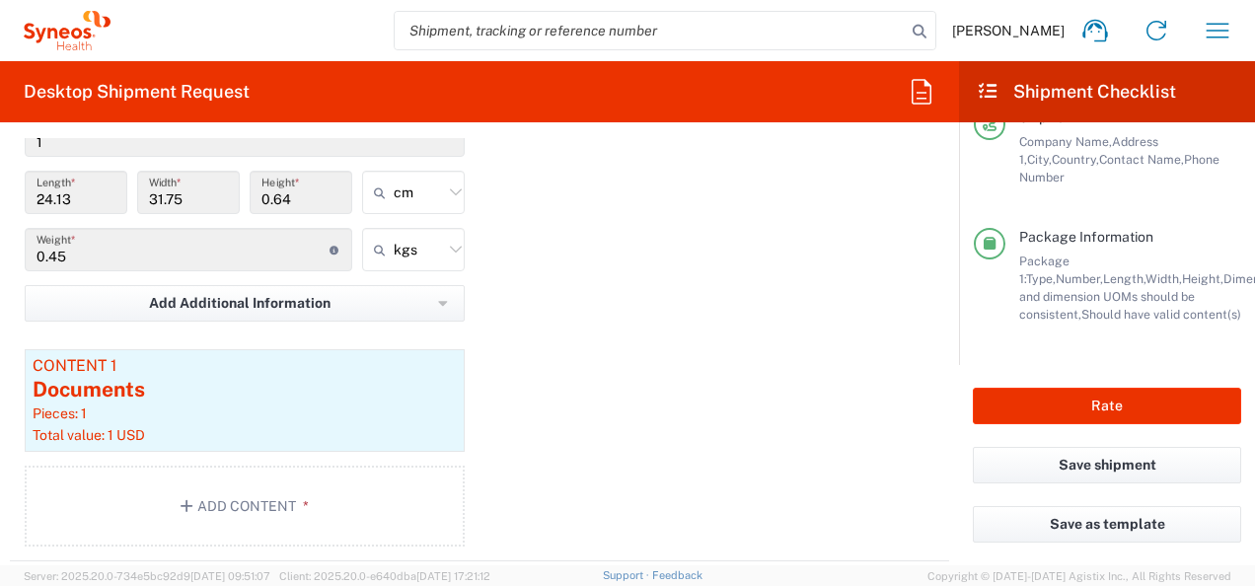
scroll to position [1971, 0]
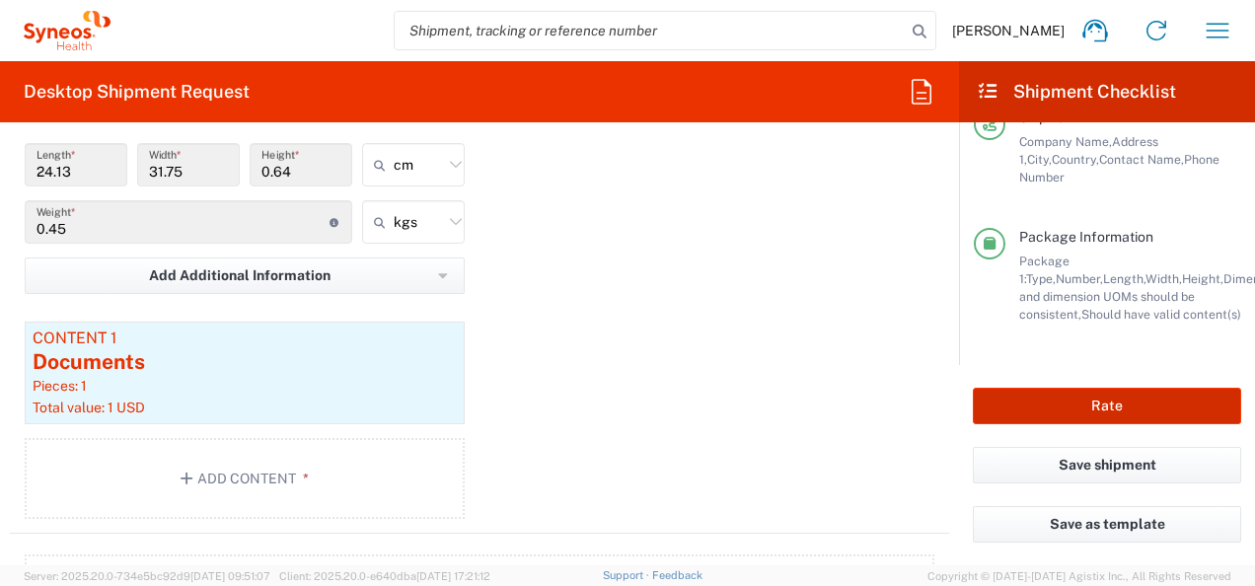
type input "[PHONE_NUMBER]"
click at [1111, 409] on button "Rate" at bounding box center [1107, 406] width 268 height 37
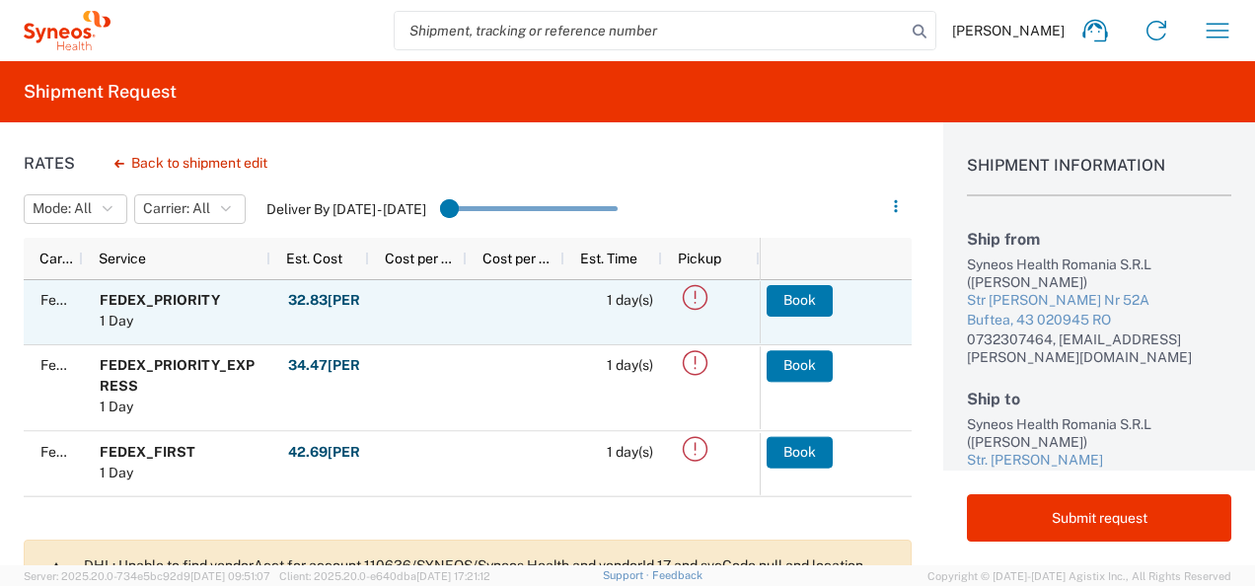
click at [695, 294] on icon at bounding box center [695, 297] width 25 height 25
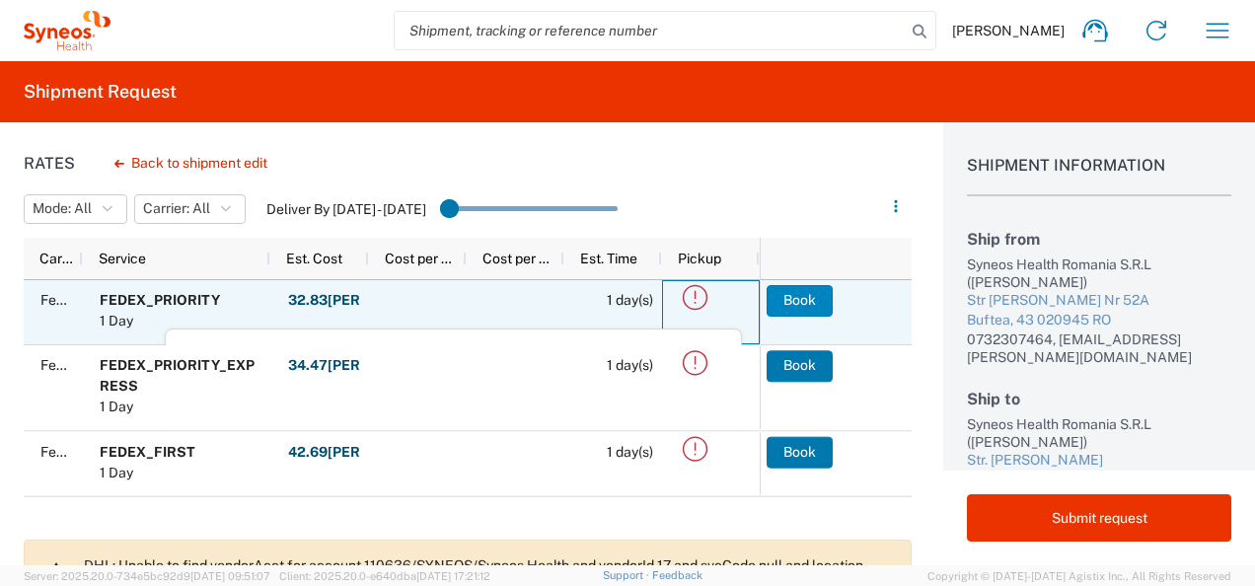
click at [810, 302] on button "Book" at bounding box center [800, 301] width 66 height 32
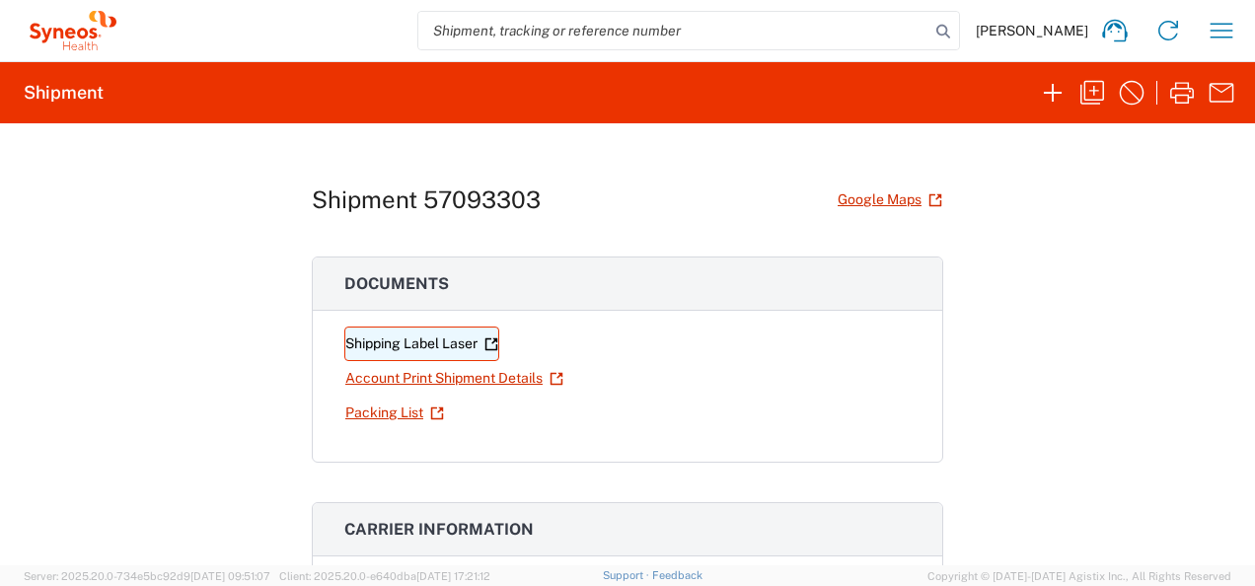
click at [442, 341] on link "Shipping Label Laser" at bounding box center [421, 344] width 155 height 35
